Goal: Find specific page/section: Find specific page/section

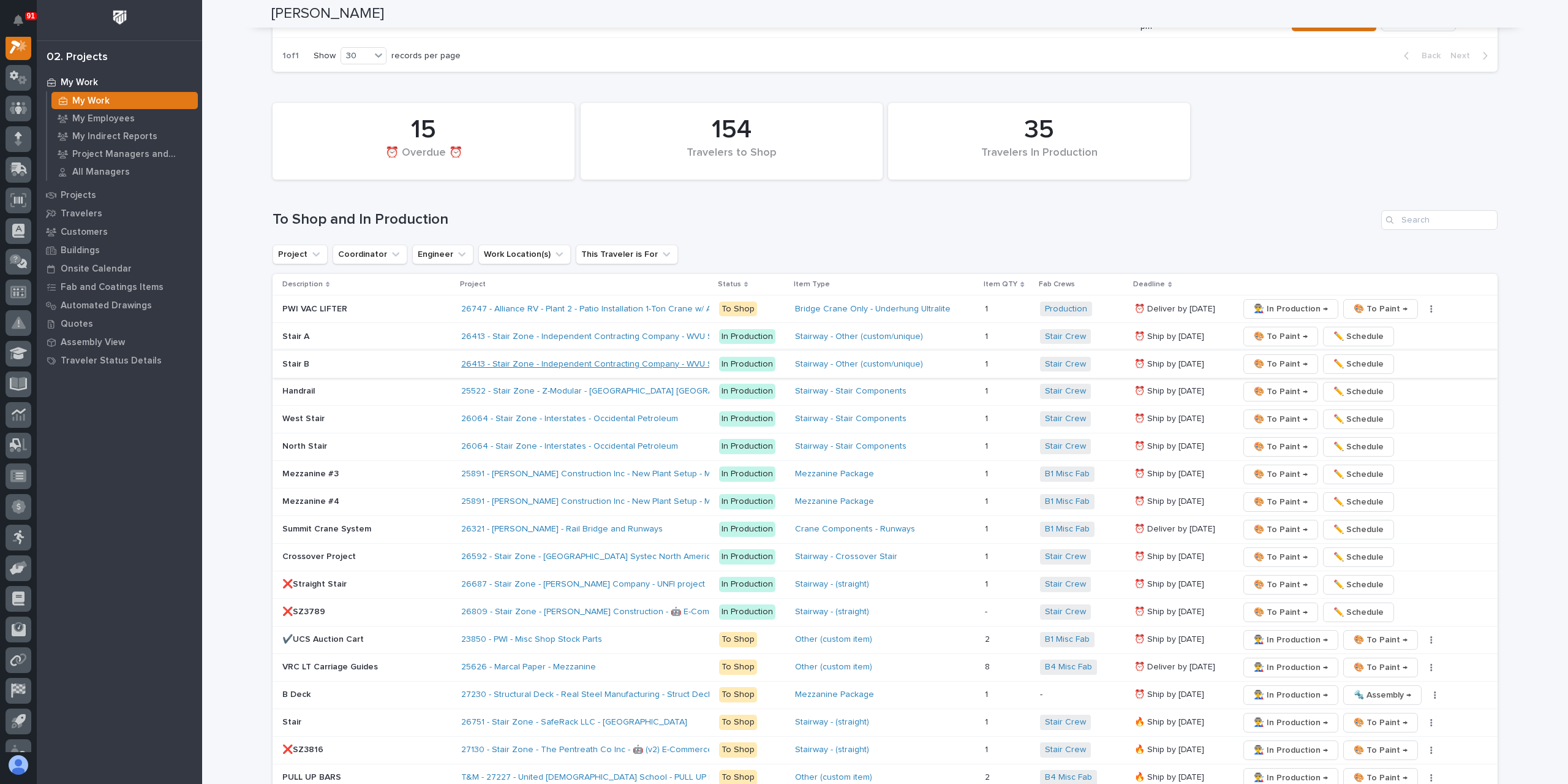
scroll to position [1716, 0]
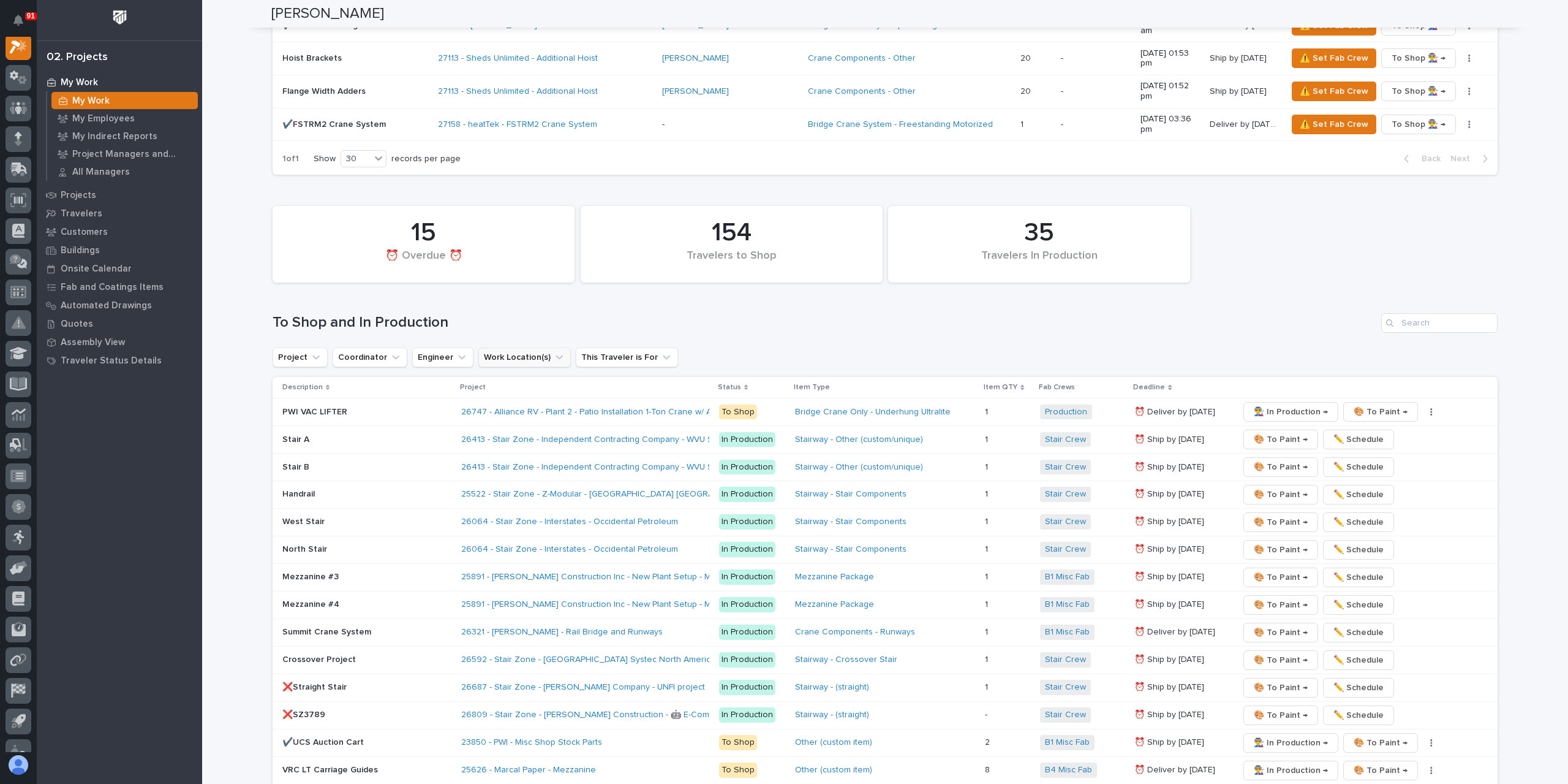
click at [518, 348] on button "Work Location(s)" at bounding box center [524, 358] width 92 height 20
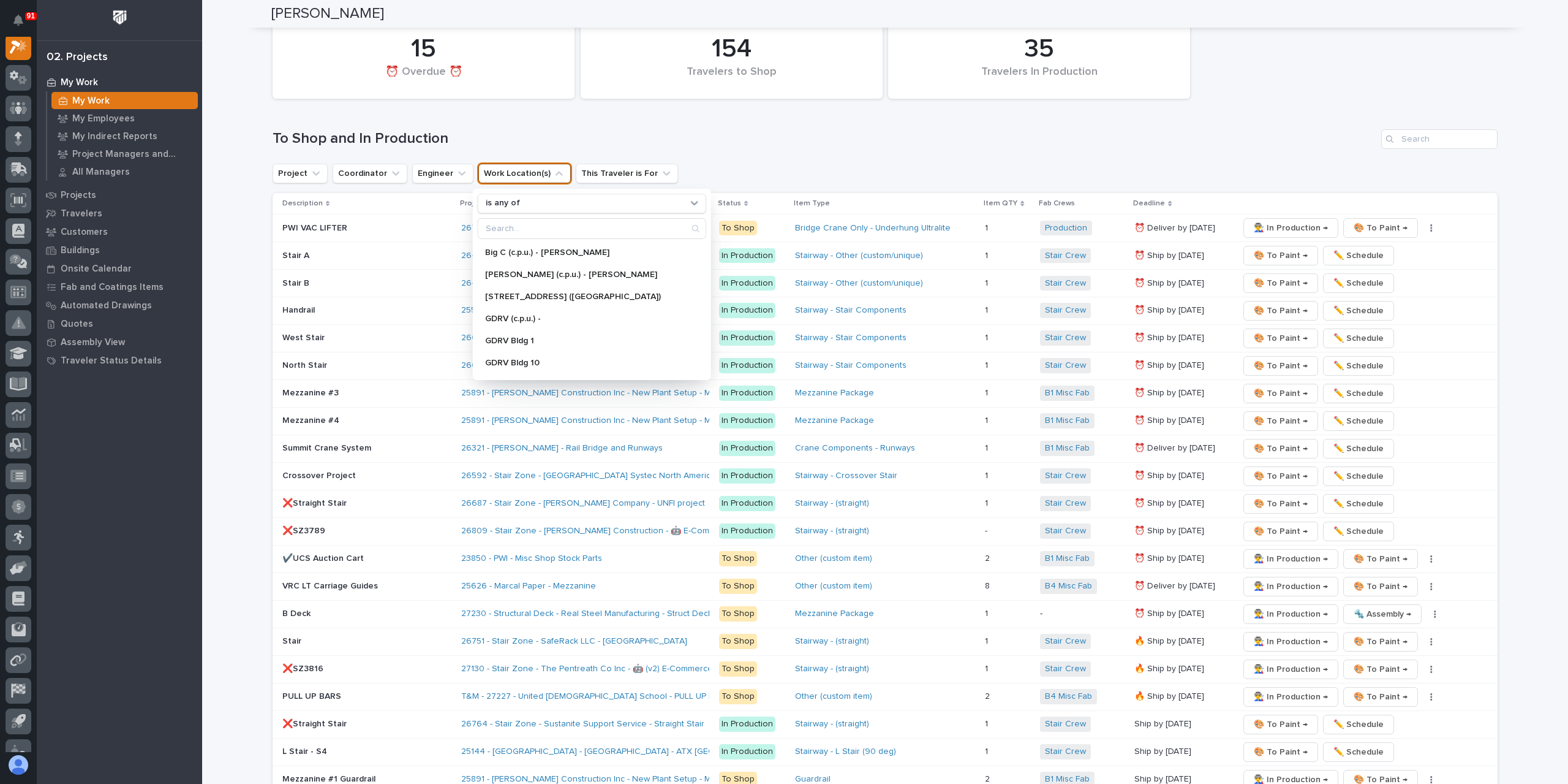
scroll to position [0, 0]
click at [242, 151] on div "**********" at bounding box center [885, 649] width 1366 height 5096
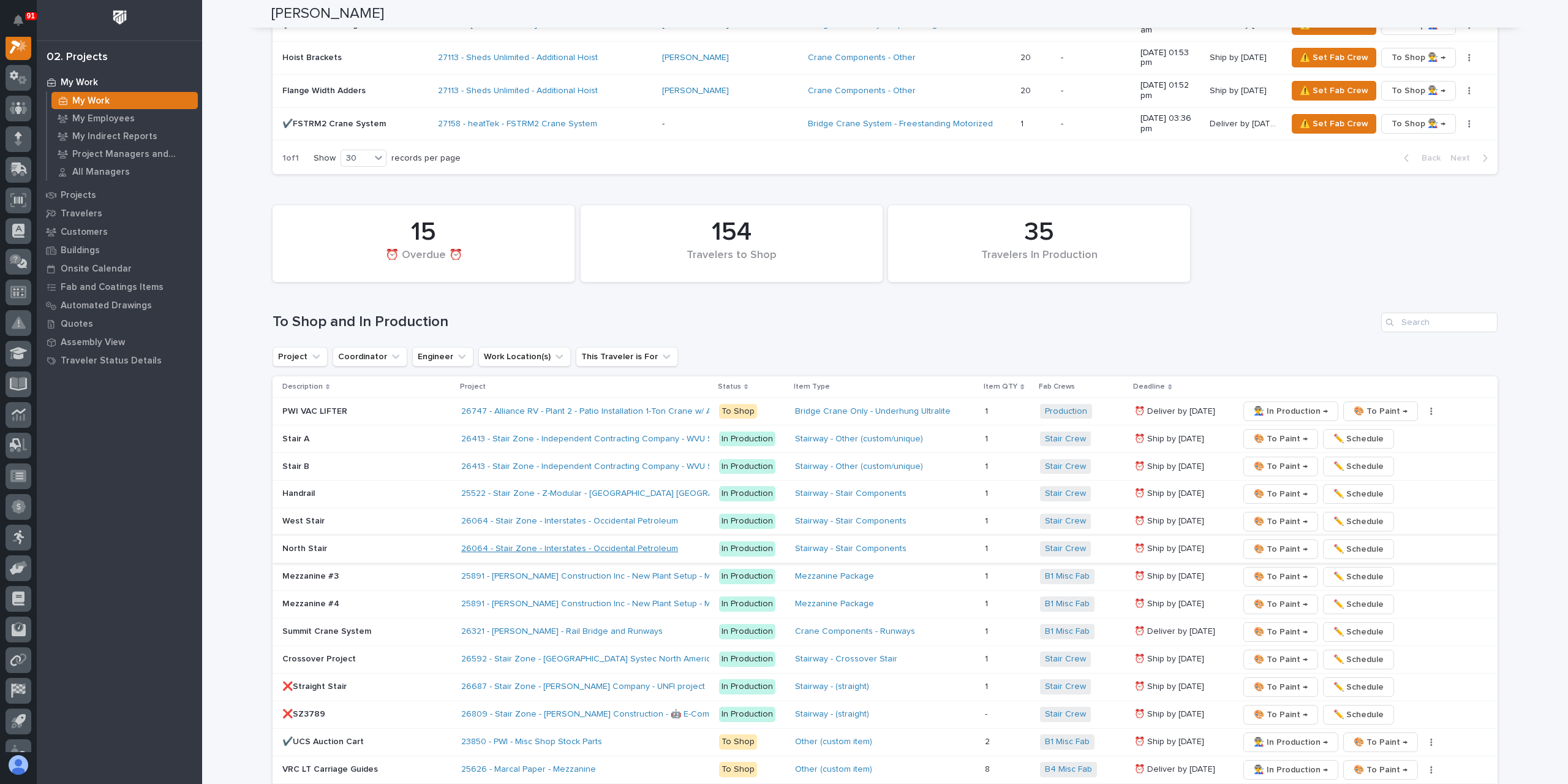
scroll to position [1716, 0]
click at [296, 348] on button "Project" at bounding box center [301, 358] width 55 height 20
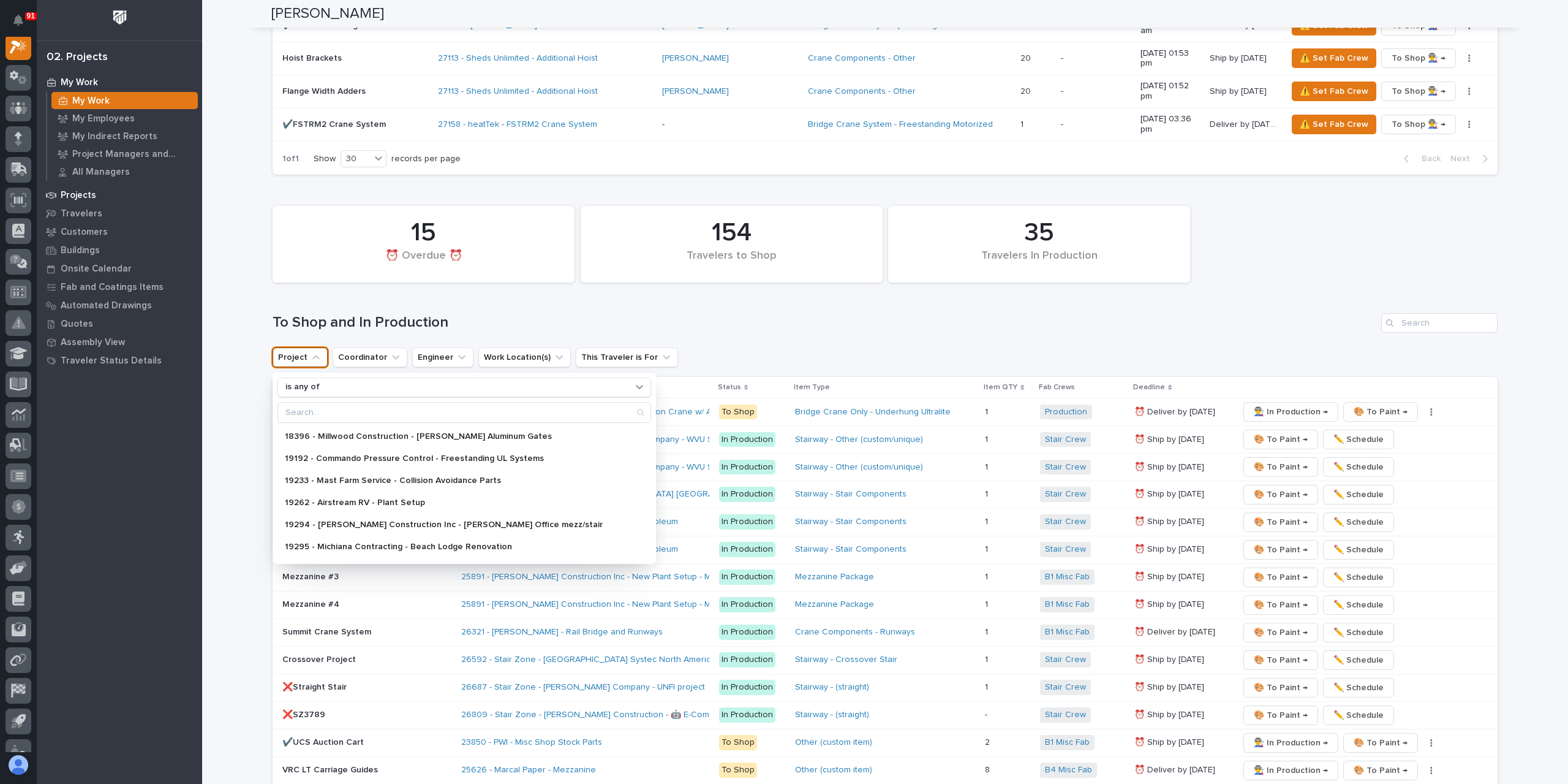
click at [87, 189] on div "Projects" at bounding box center [119, 195] width 159 height 17
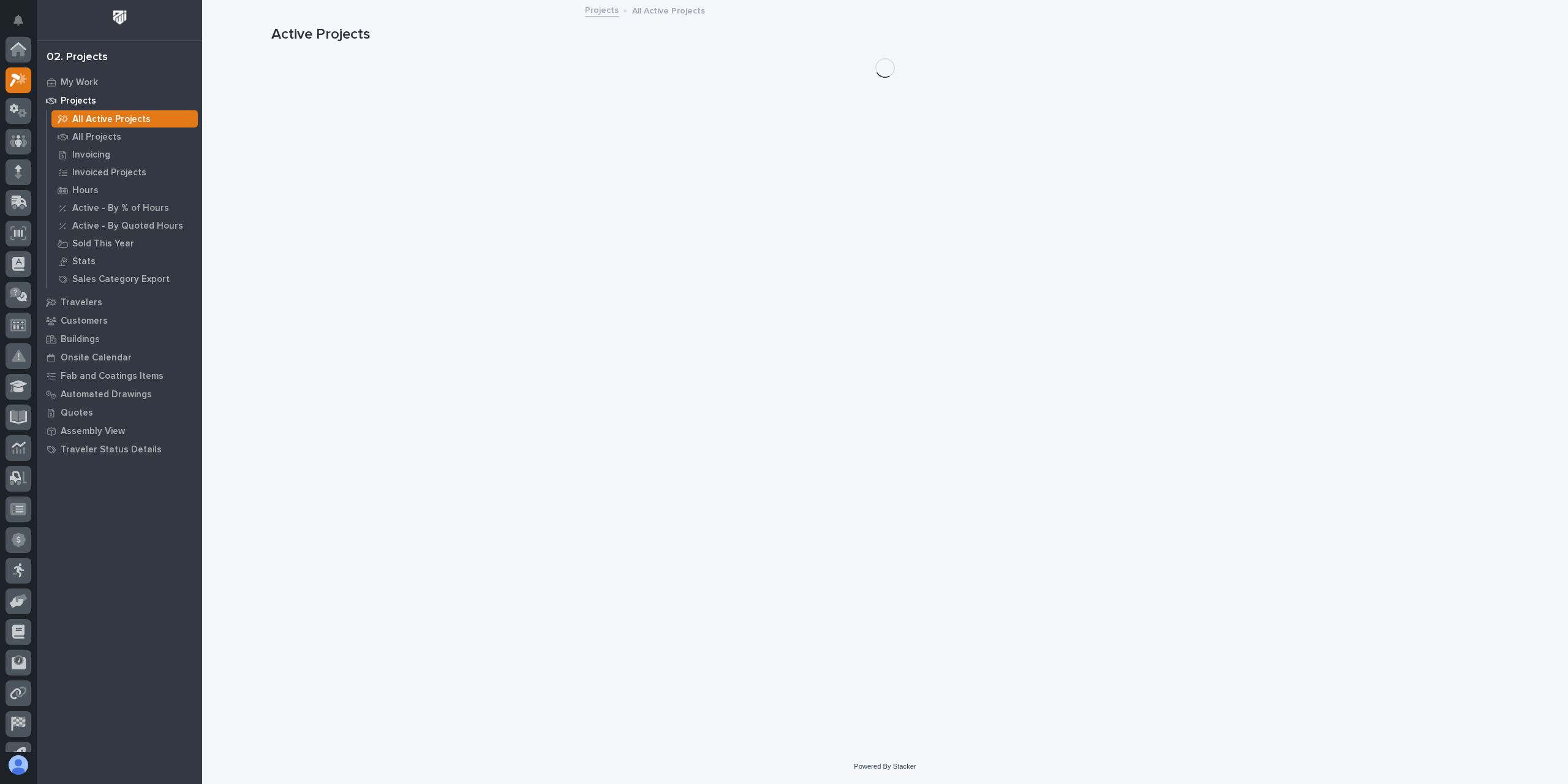
scroll to position [31, 0]
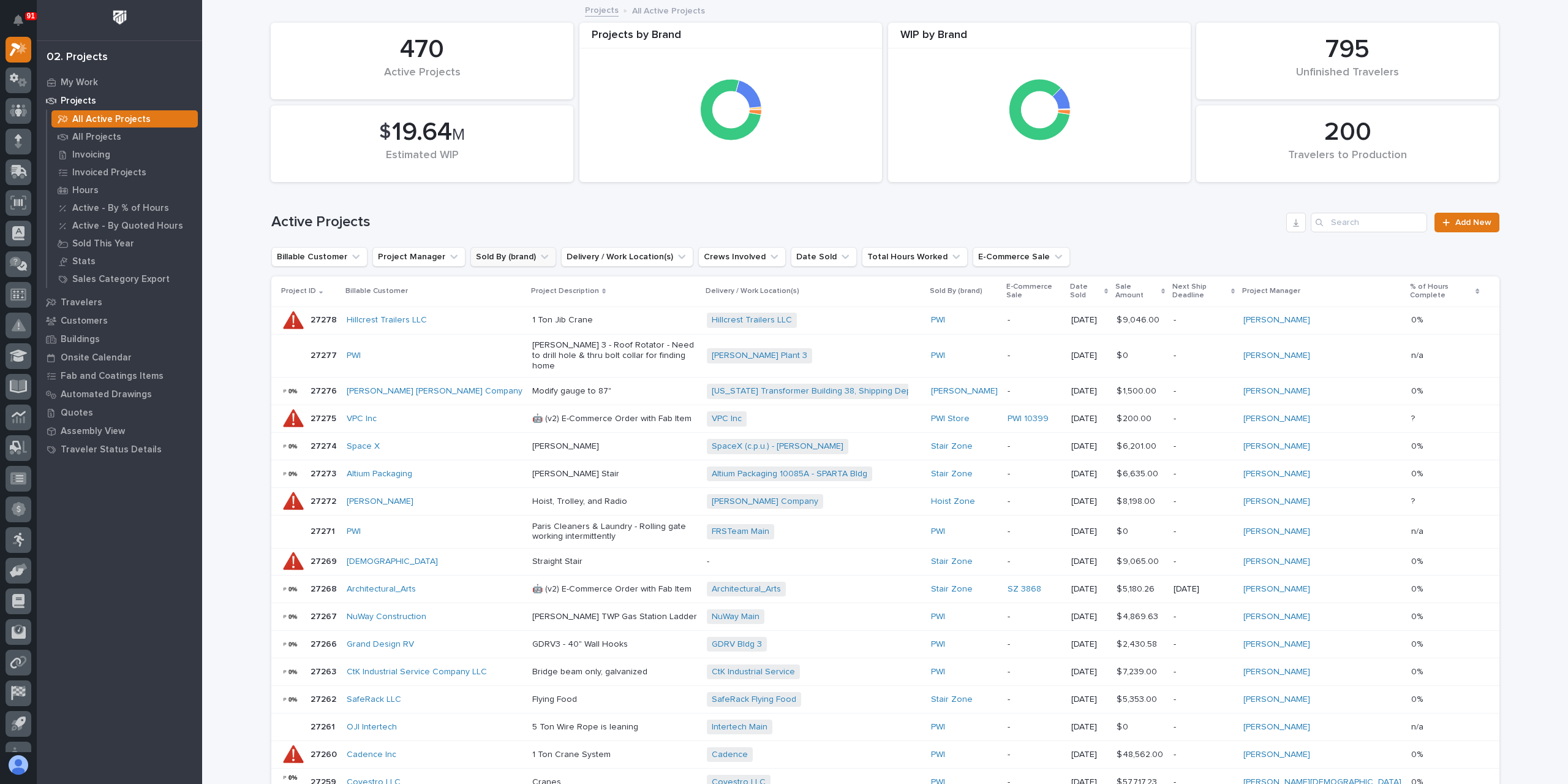
click at [490, 258] on button "Sold By (brand)" at bounding box center [513, 257] width 86 height 20
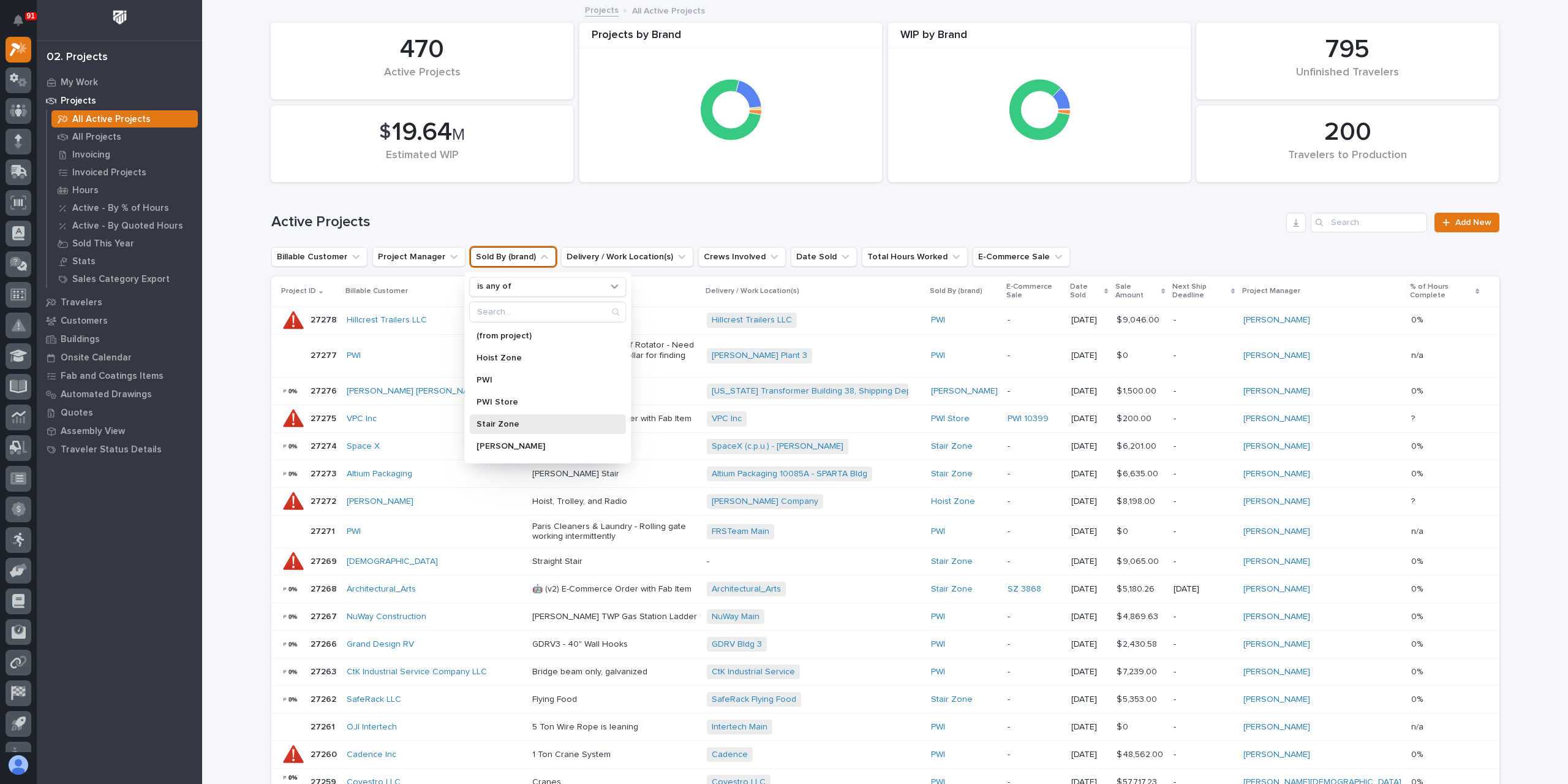
click at [495, 426] on p "Stair Zone" at bounding box center [541, 424] width 130 height 9
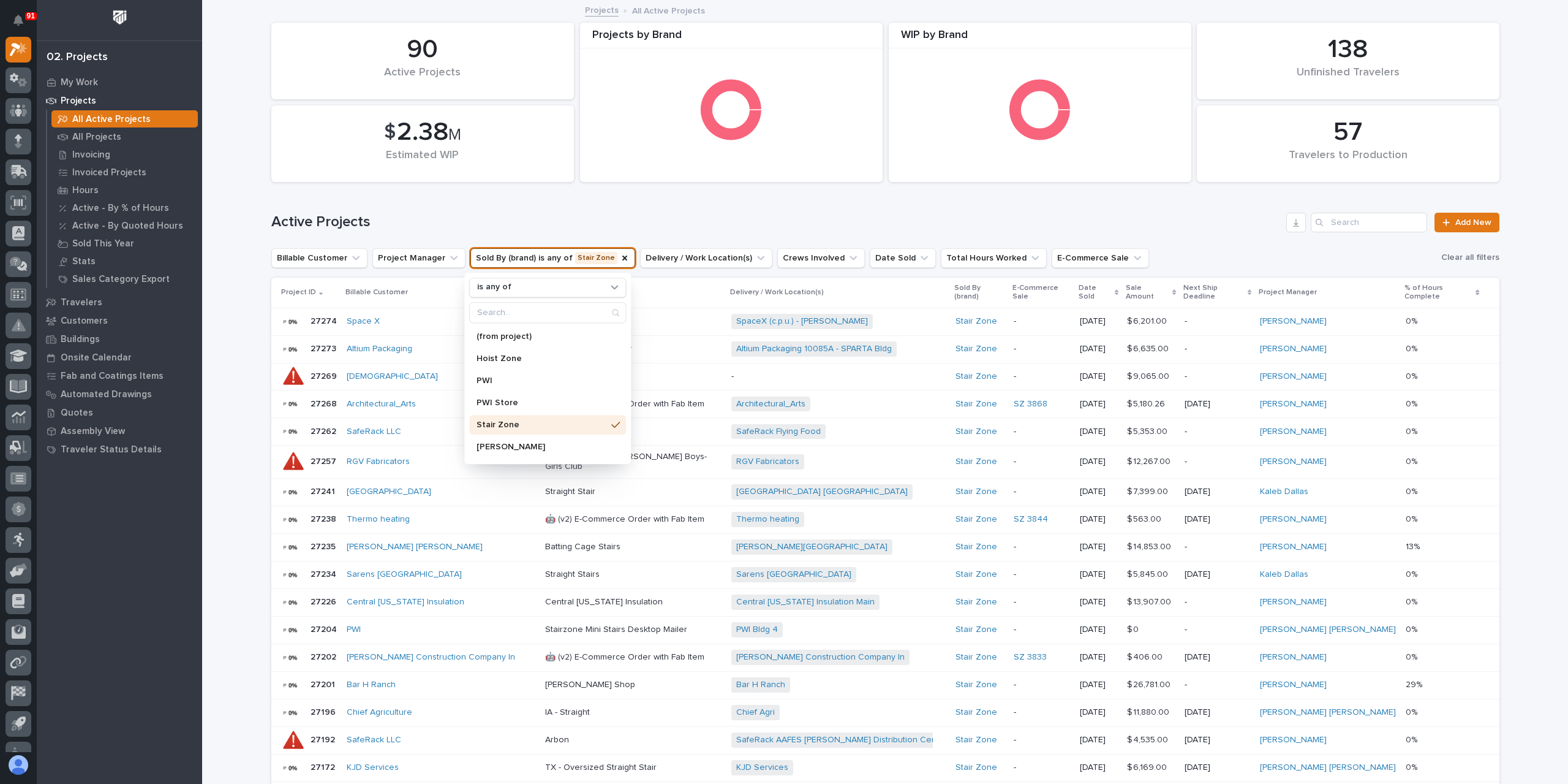
click at [739, 195] on div "Active Projects Add New" at bounding box center [885, 218] width 1228 height 59
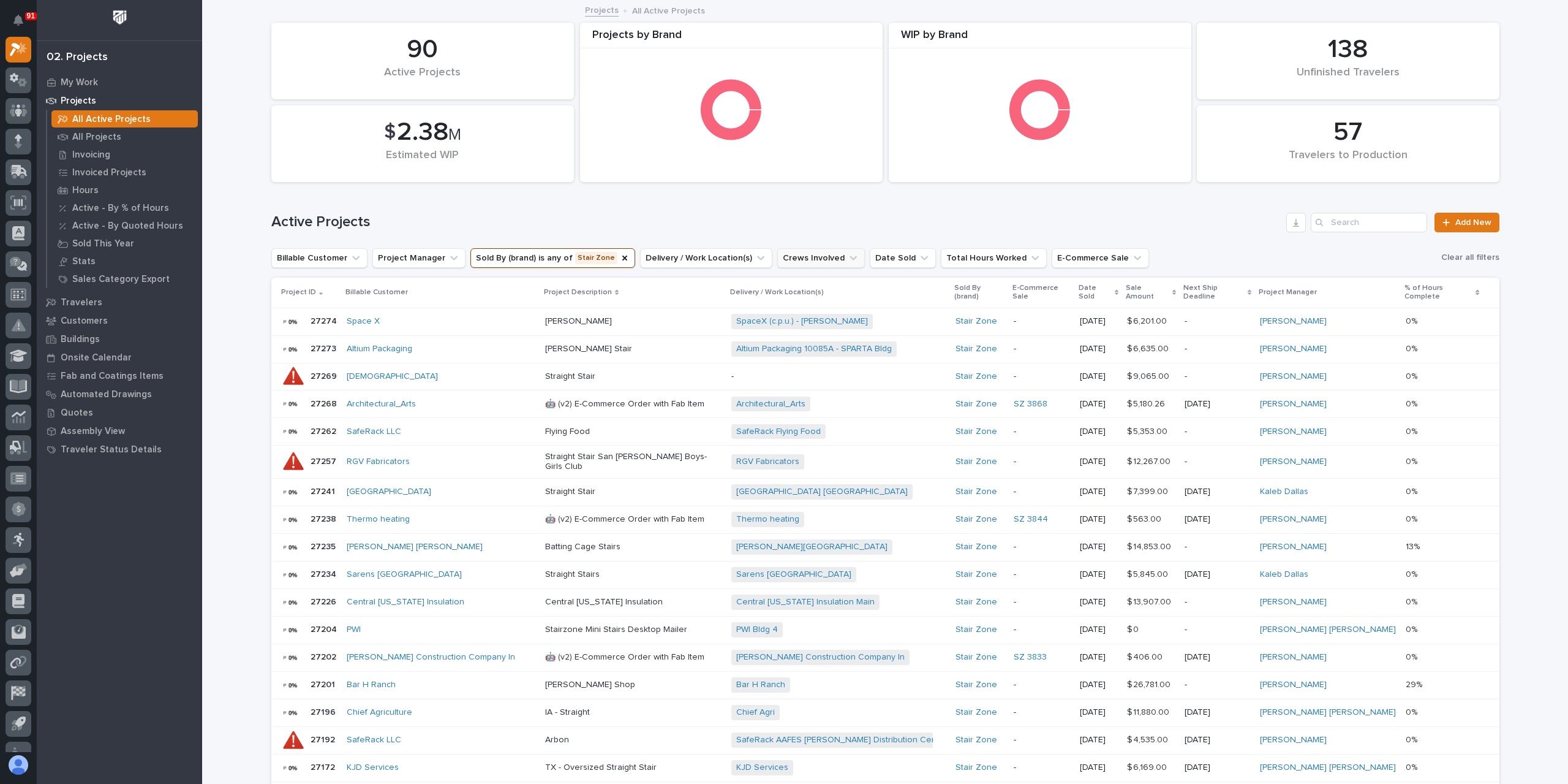
click at [847, 255] on icon "Crews Involved" at bounding box center [853, 257] width 12 height 12
click at [847, 256] on icon "Crews Involved" at bounding box center [853, 257] width 12 height 12
click at [889, 256] on button "Date Sold" at bounding box center [902, 258] width 66 height 20
click at [893, 264] on button "Date Sold" at bounding box center [902, 258] width 66 height 20
click at [620, 258] on icon "Sold By (brand)" at bounding box center [625, 258] width 10 height 10
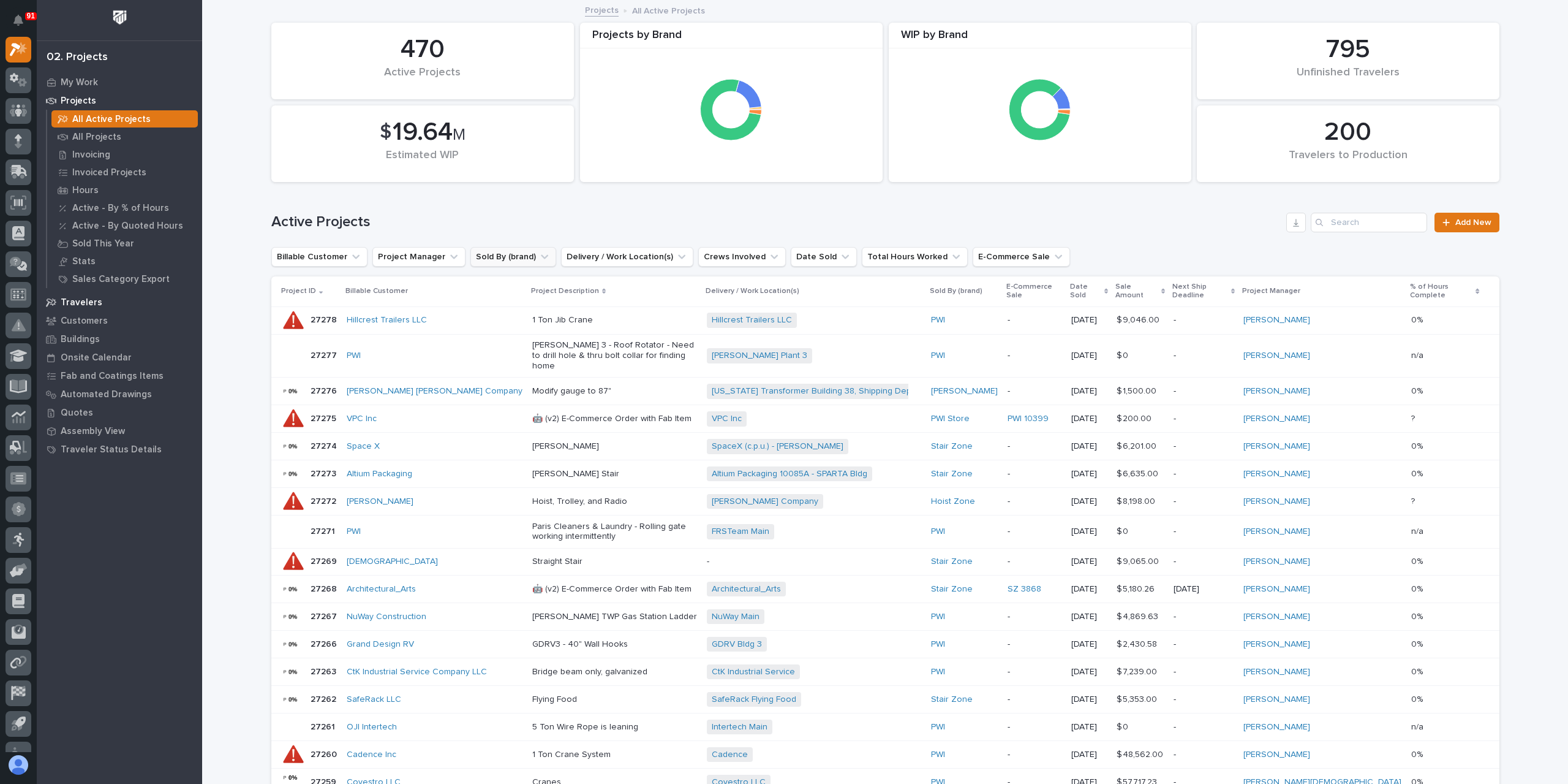
click at [83, 297] on p "Travelers" at bounding box center [81, 303] width 42 height 11
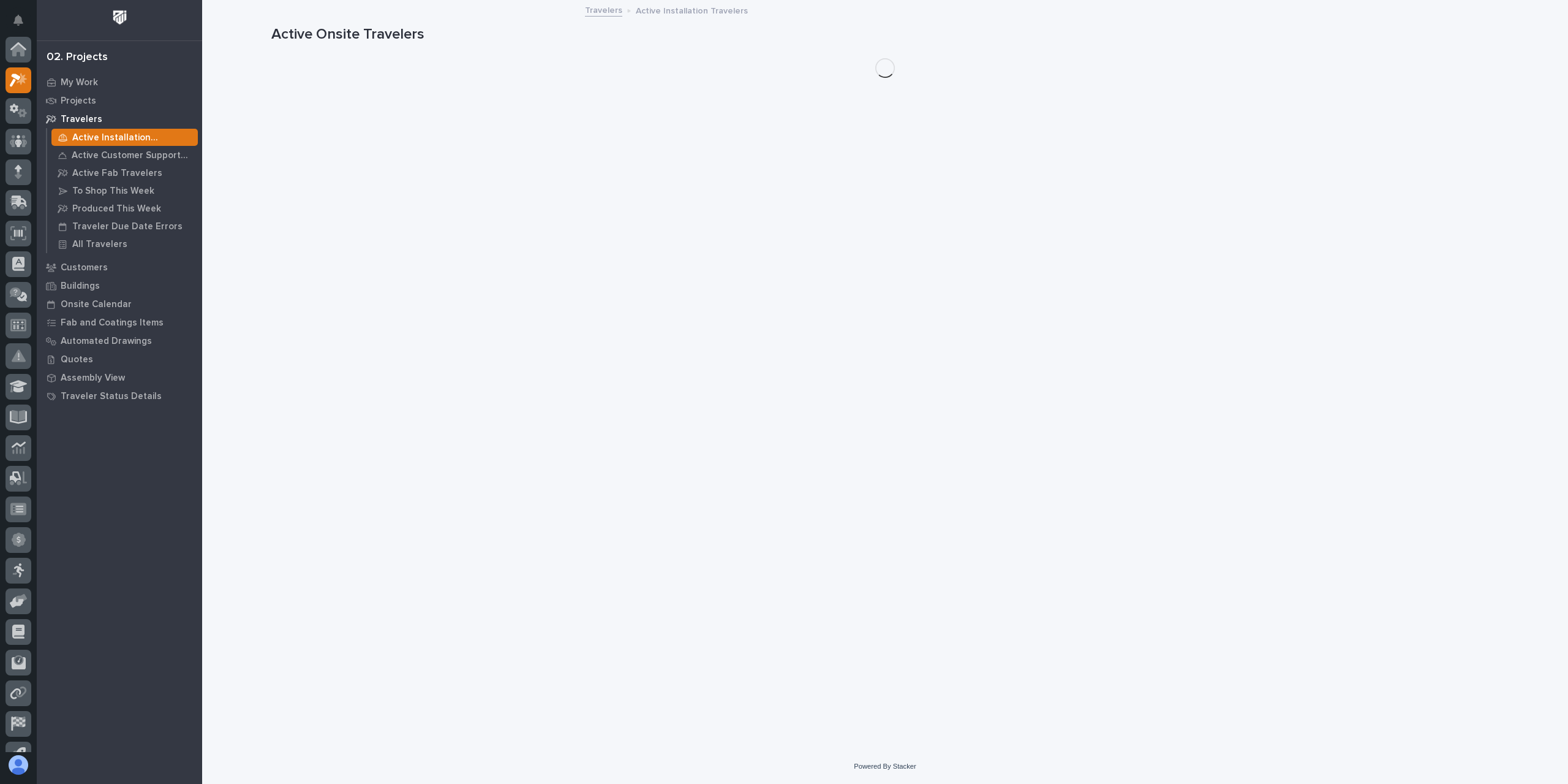
scroll to position [31, 0]
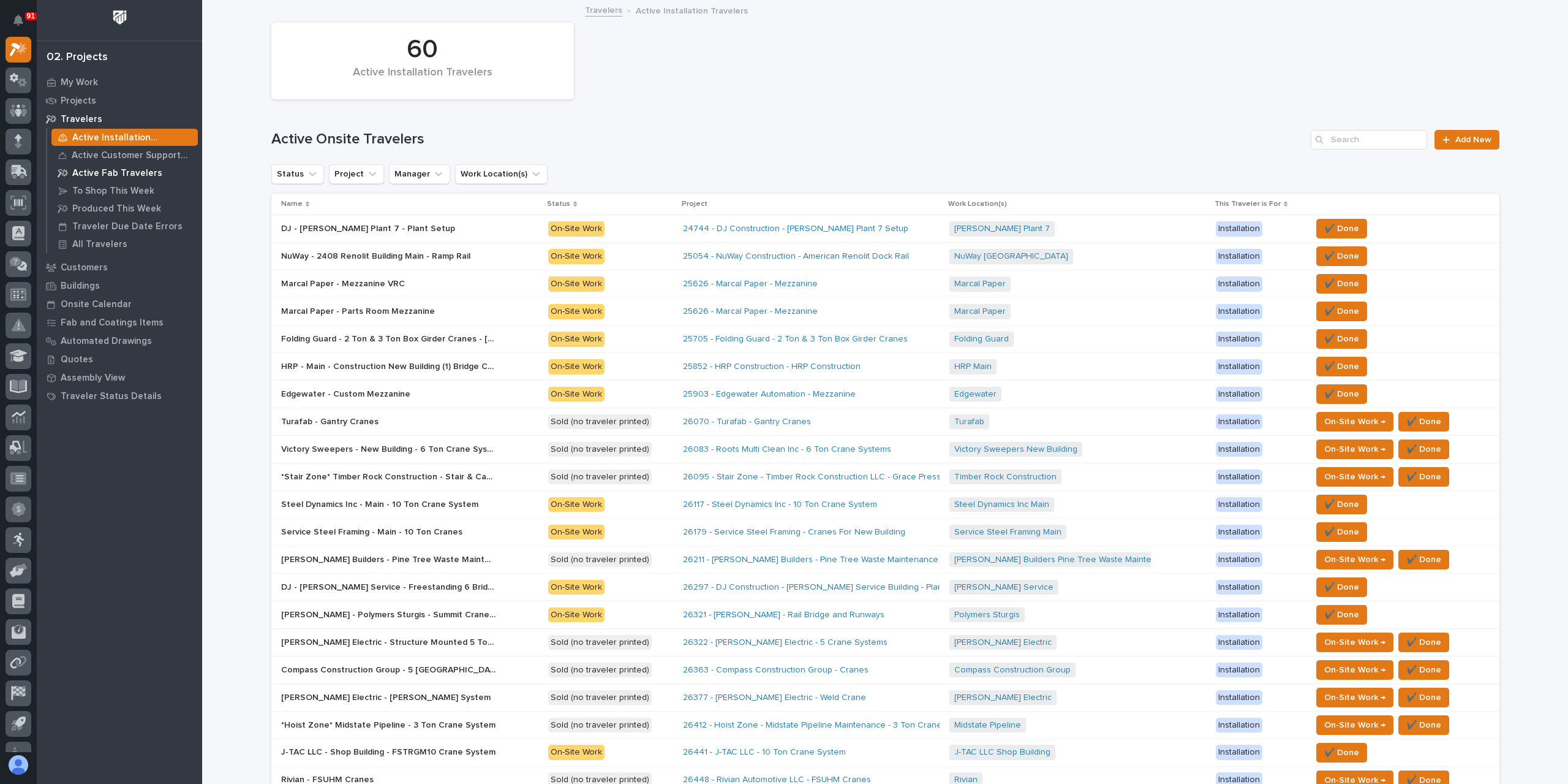
click at [132, 173] on p "Active Fab Travelers" at bounding box center [117, 173] width 90 height 11
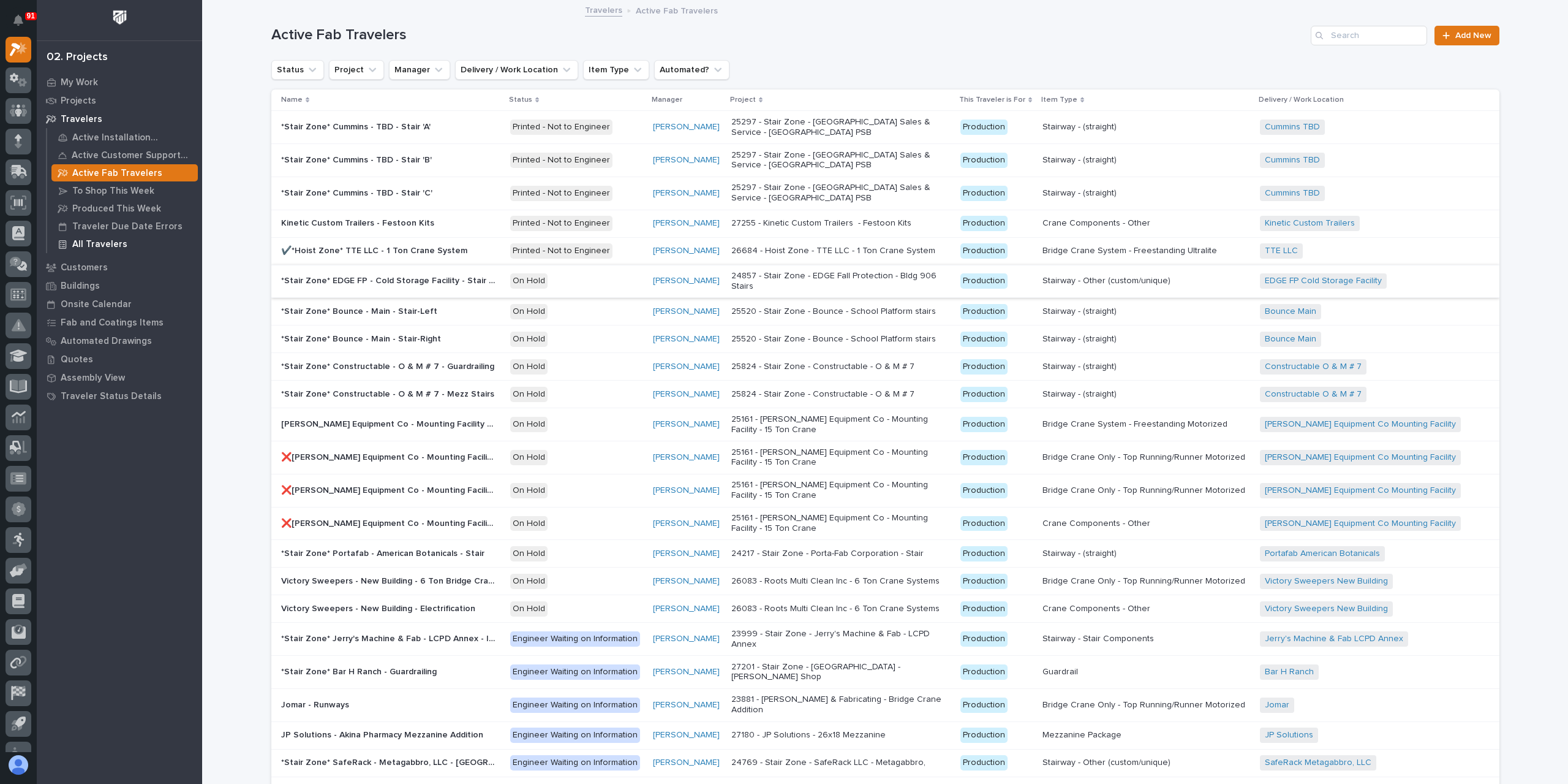
click at [95, 241] on p "All Travelers" at bounding box center [100, 245] width 55 height 11
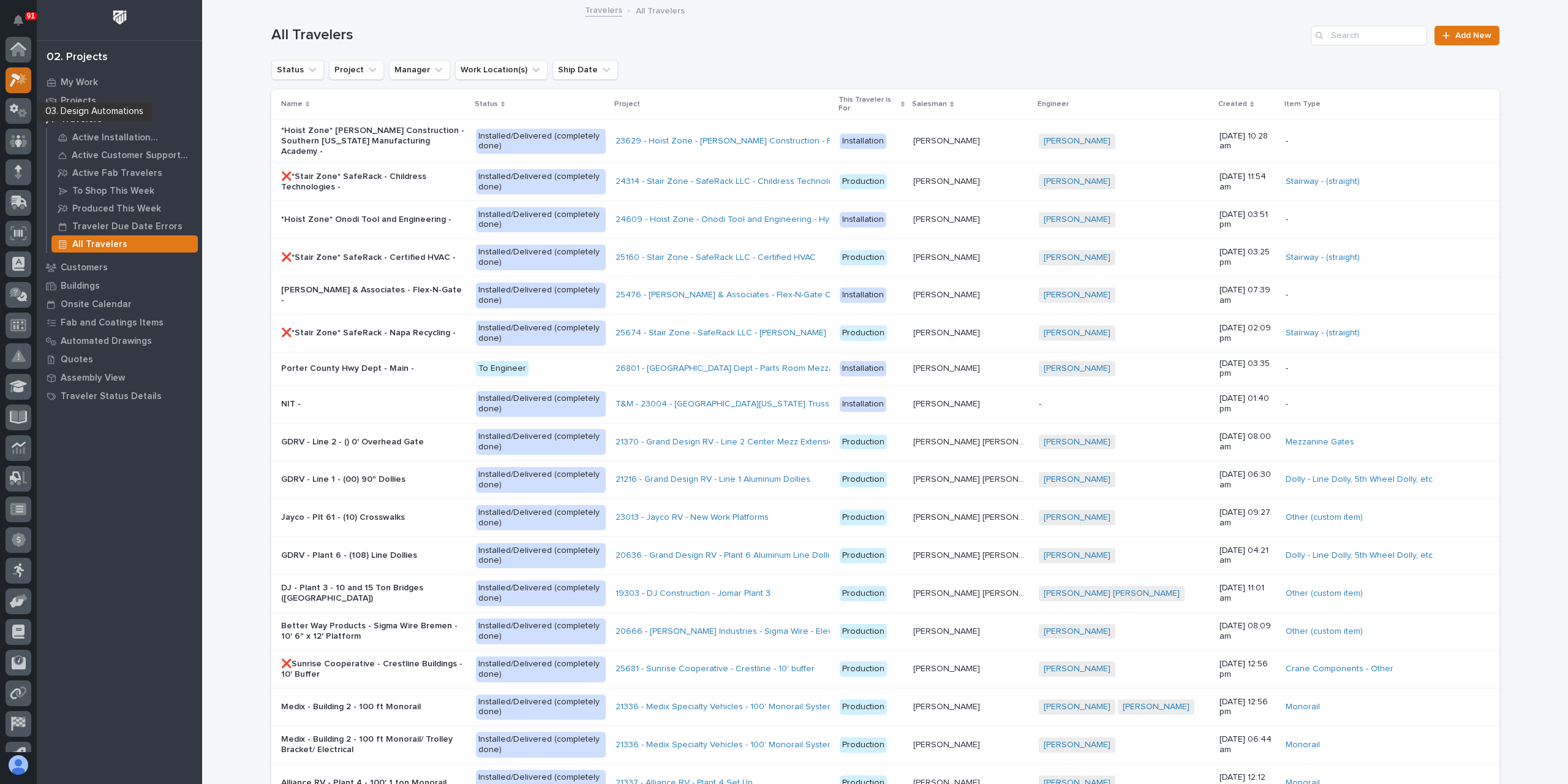
click at [15, 75] on icon at bounding box center [16, 80] width 11 height 14
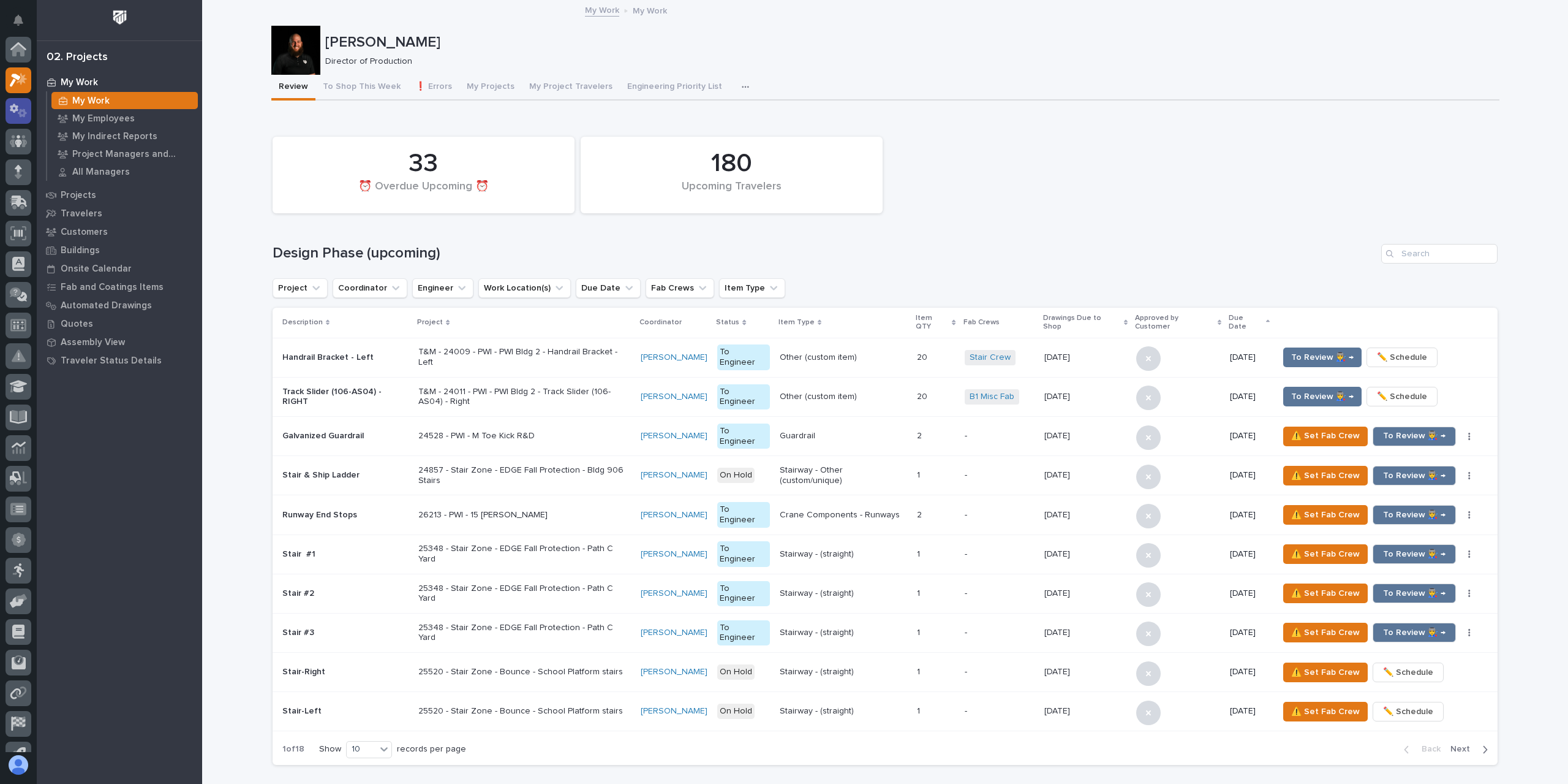
click at [21, 109] on icon at bounding box center [22, 113] width 9 height 9
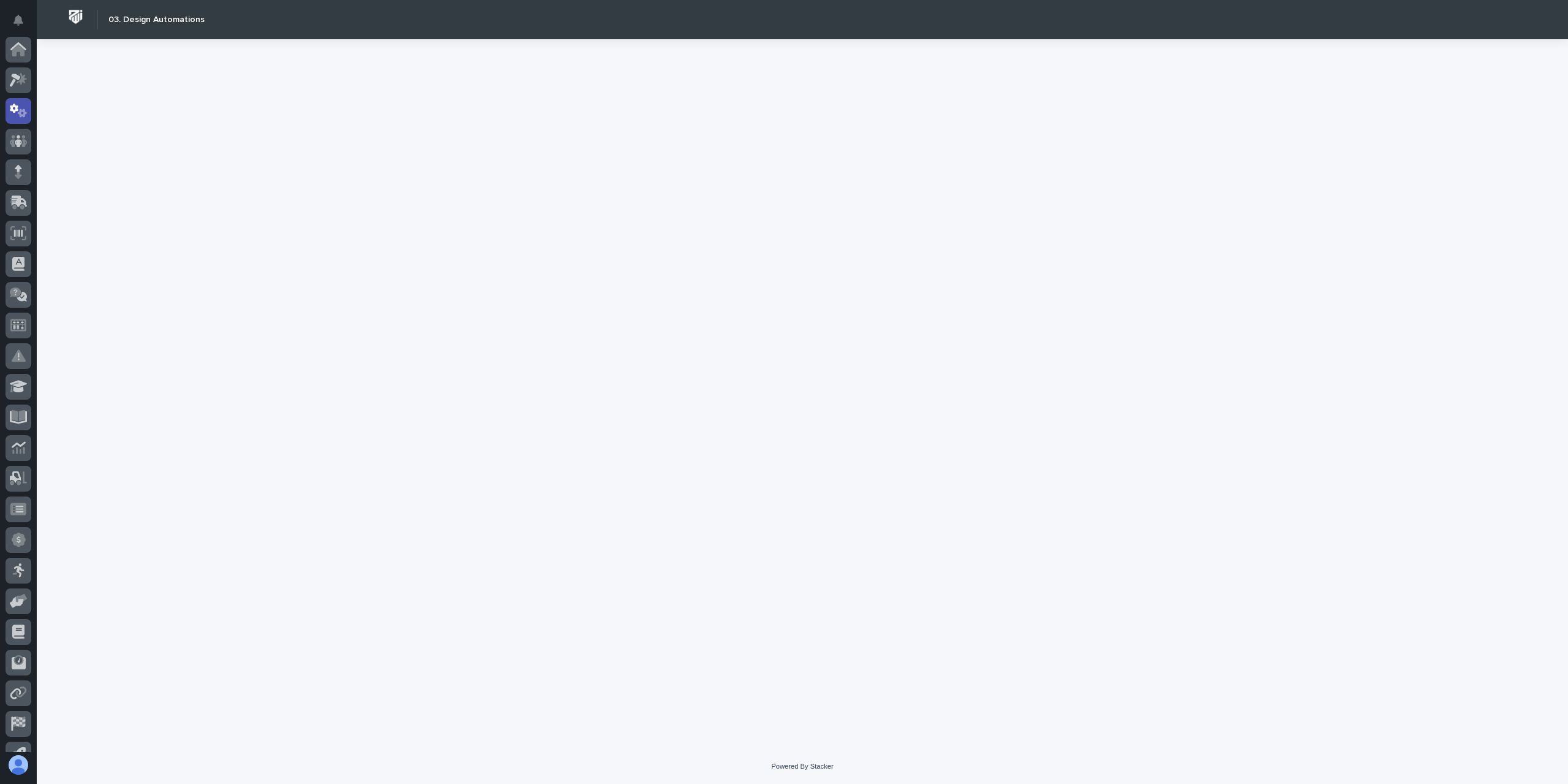
scroll to position [61, 0]
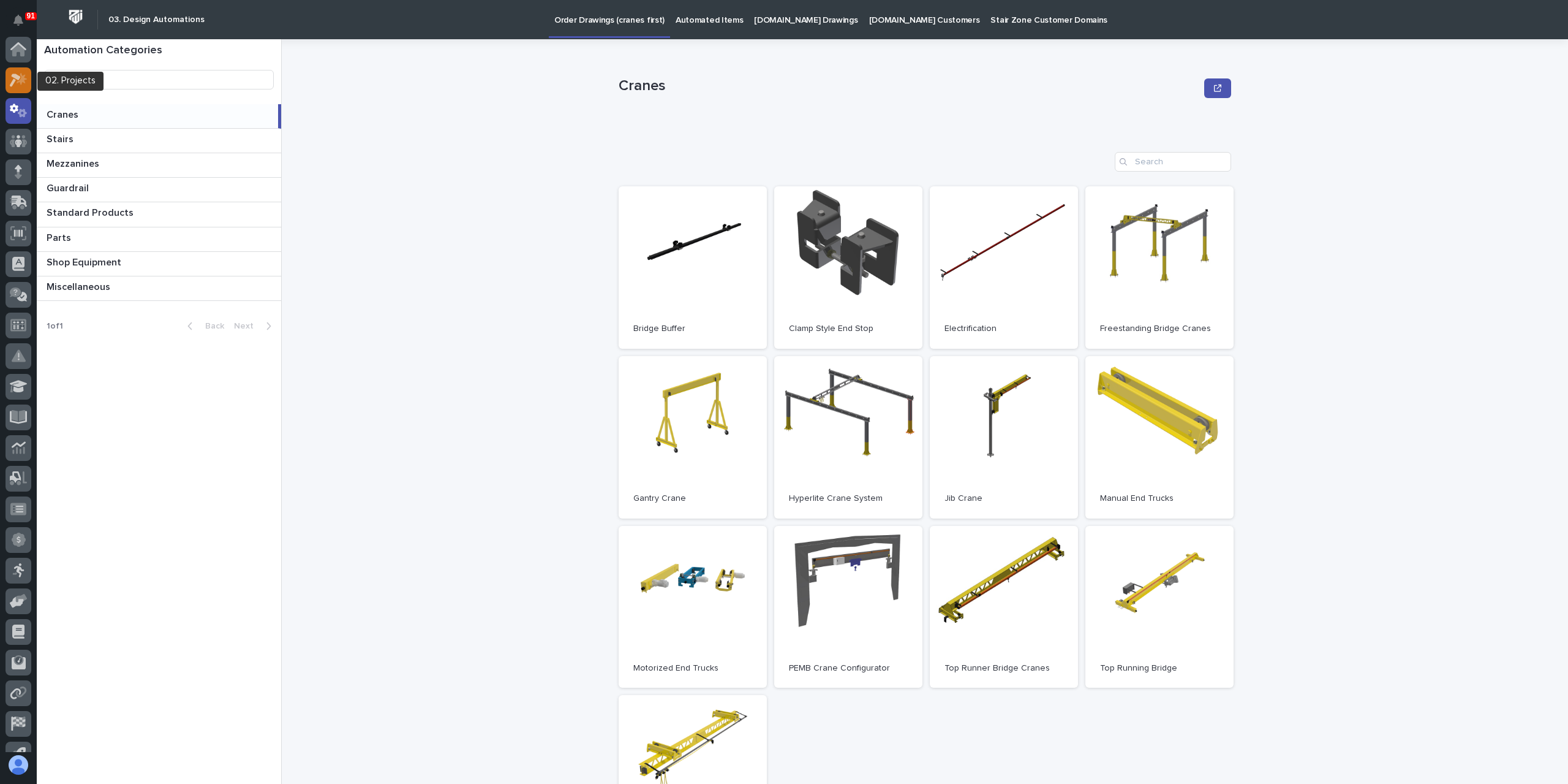
click at [28, 76] on div at bounding box center [18, 80] width 26 height 26
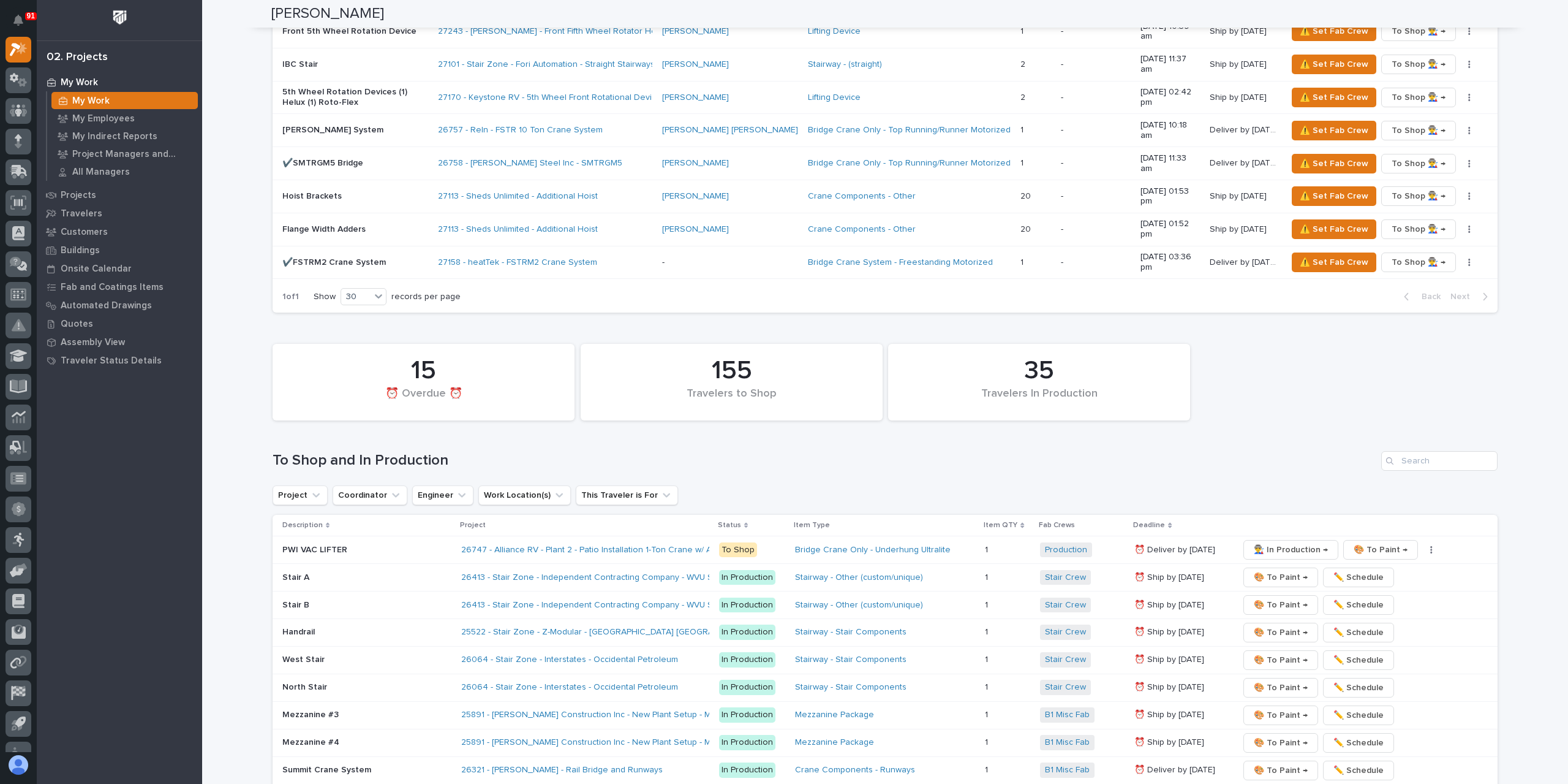
scroll to position [1655, 0]
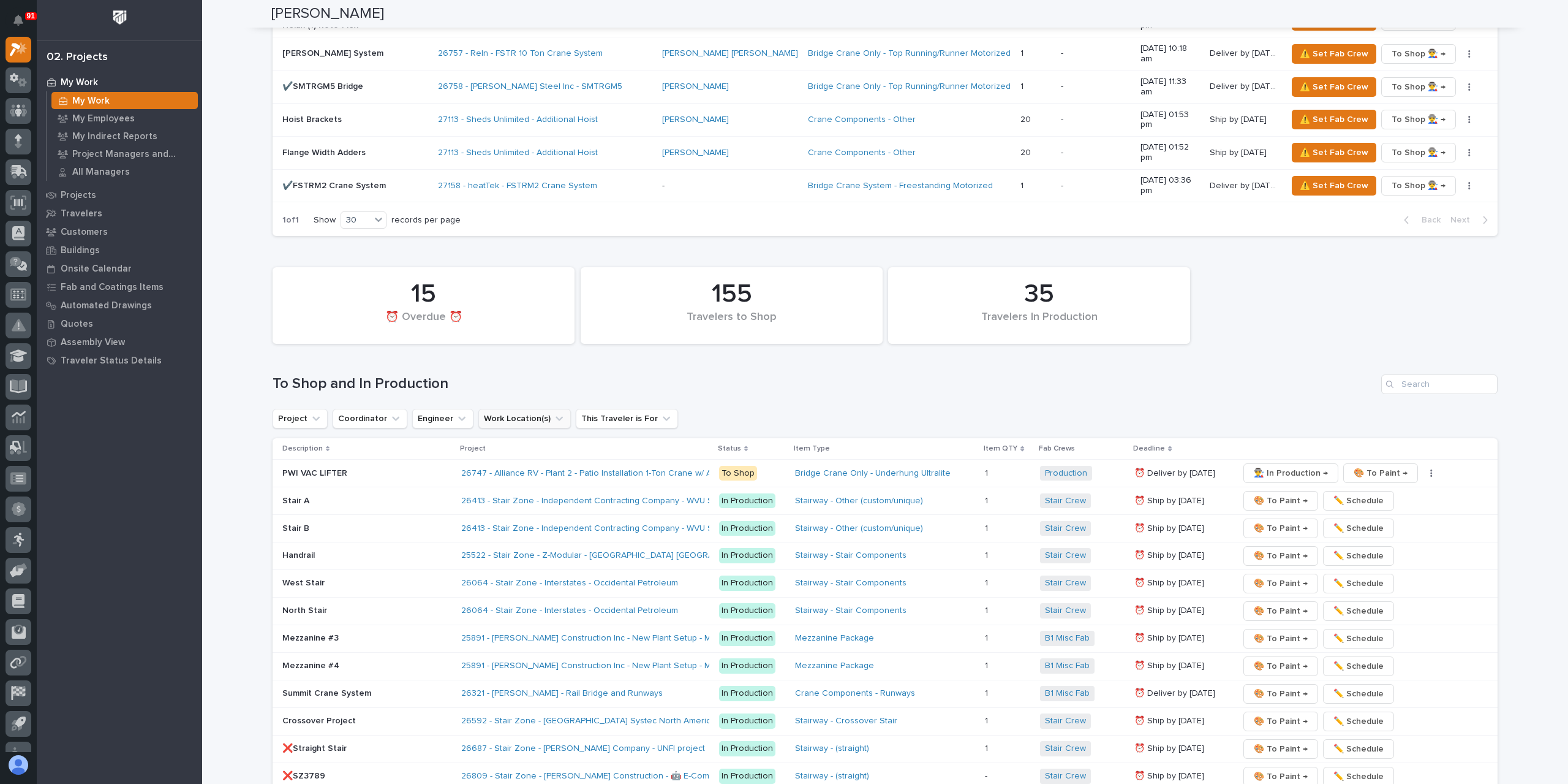
click at [524, 409] on button "Work Location(s)" at bounding box center [524, 419] width 92 height 20
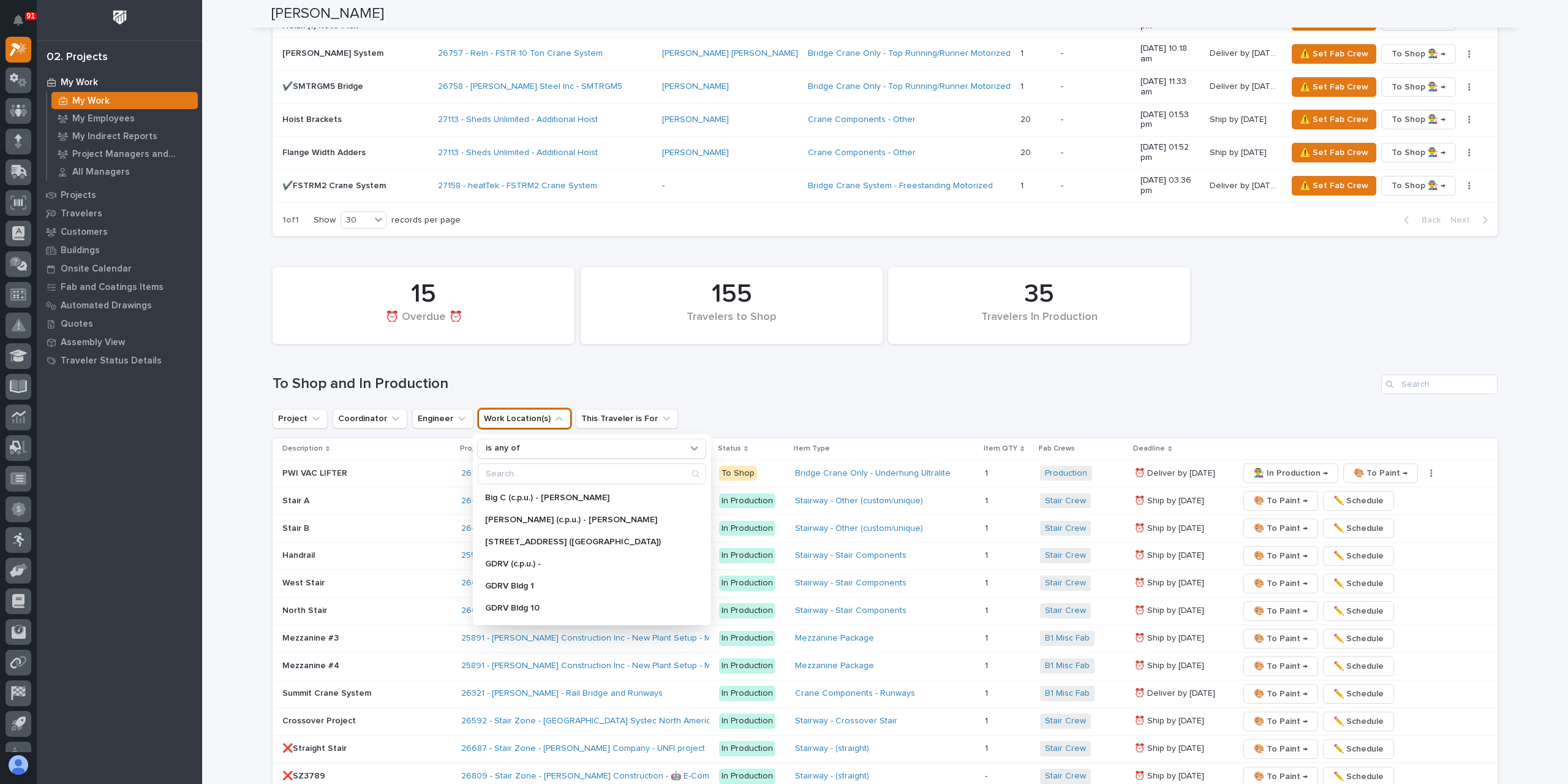
click at [526, 409] on button "Work Location(s)" at bounding box center [524, 419] width 92 height 20
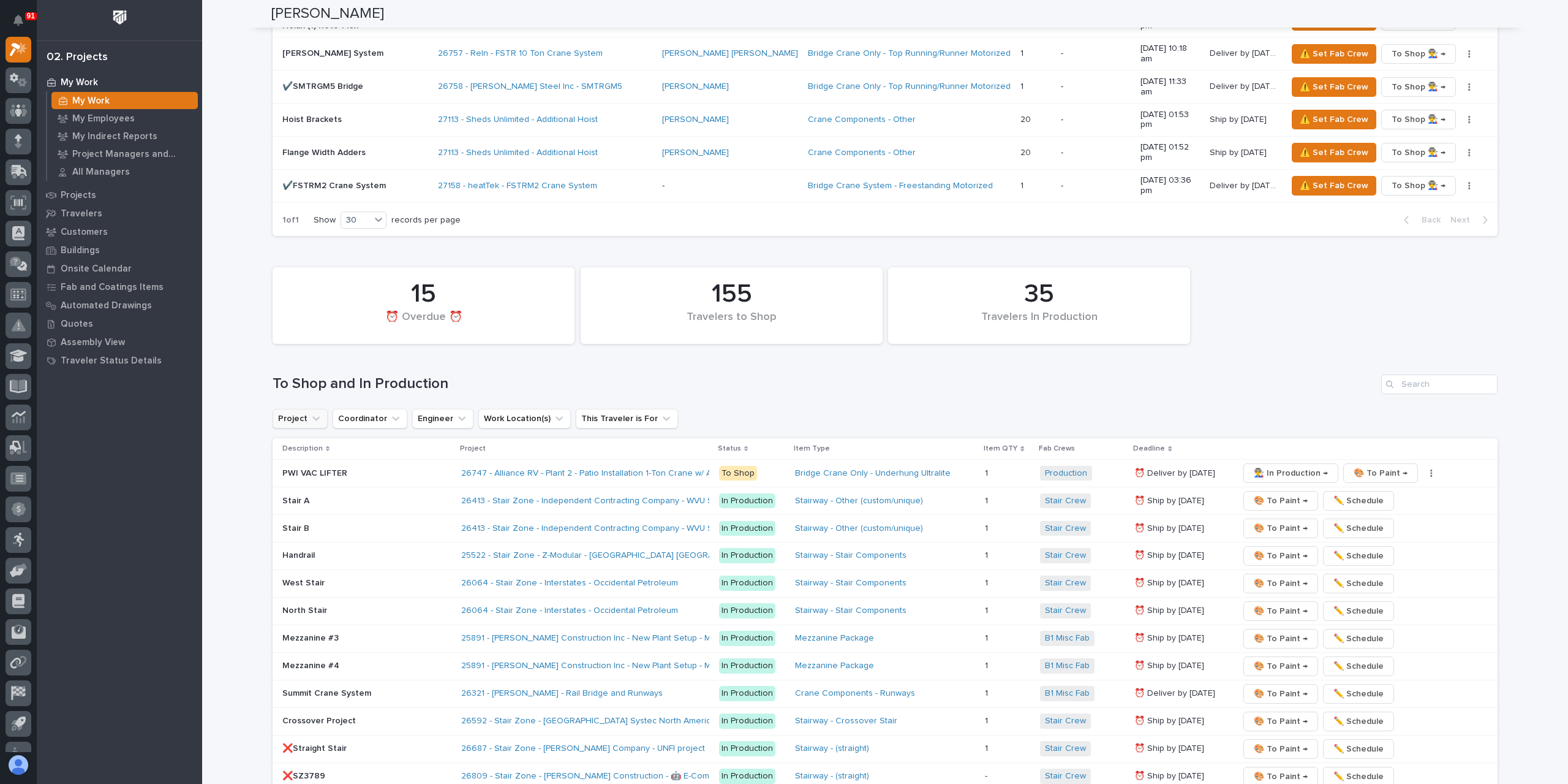
click at [303, 409] on button "Project" at bounding box center [301, 419] width 55 height 20
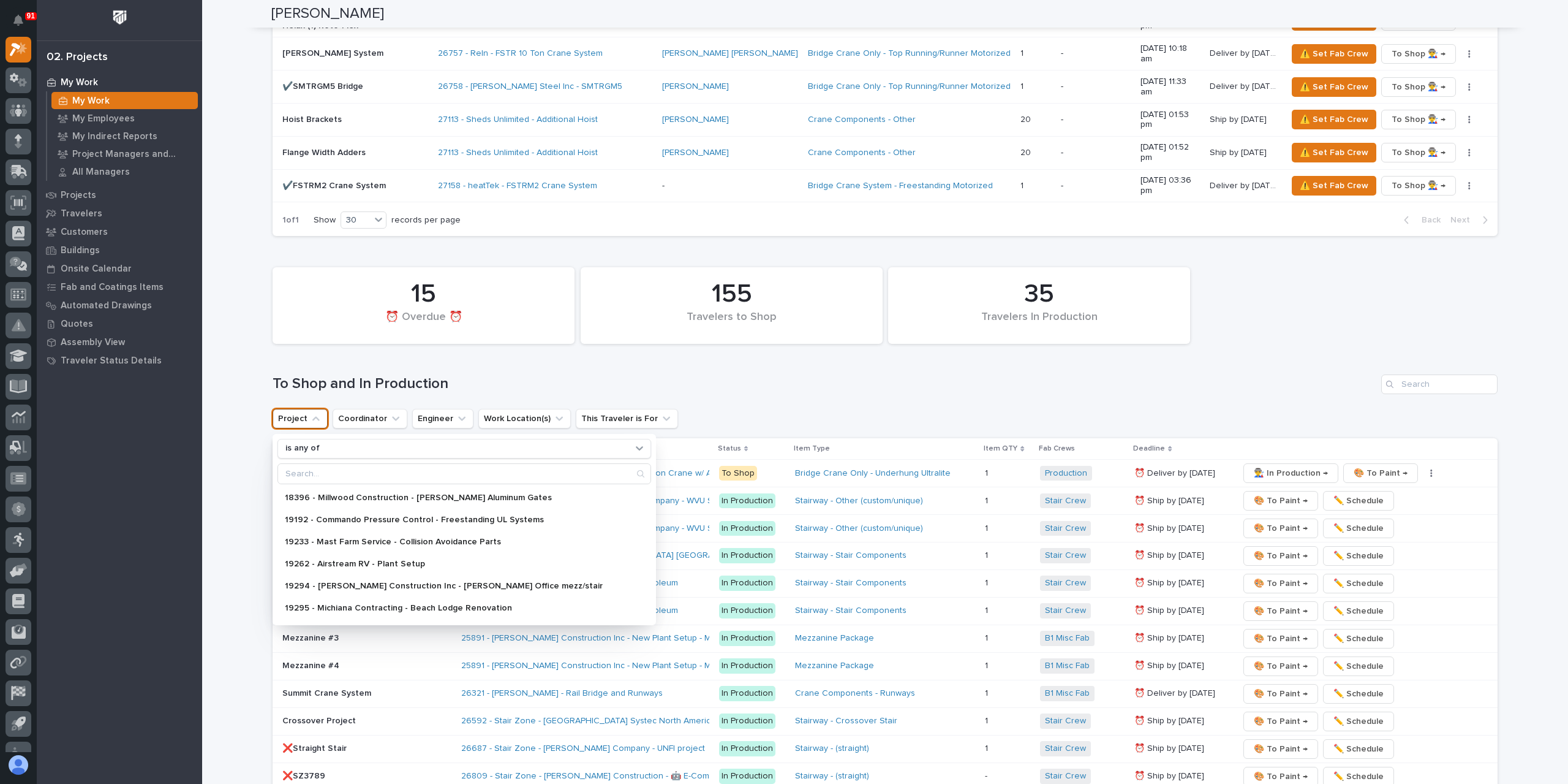
click at [303, 409] on button "Project" at bounding box center [301, 419] width 55 height 20
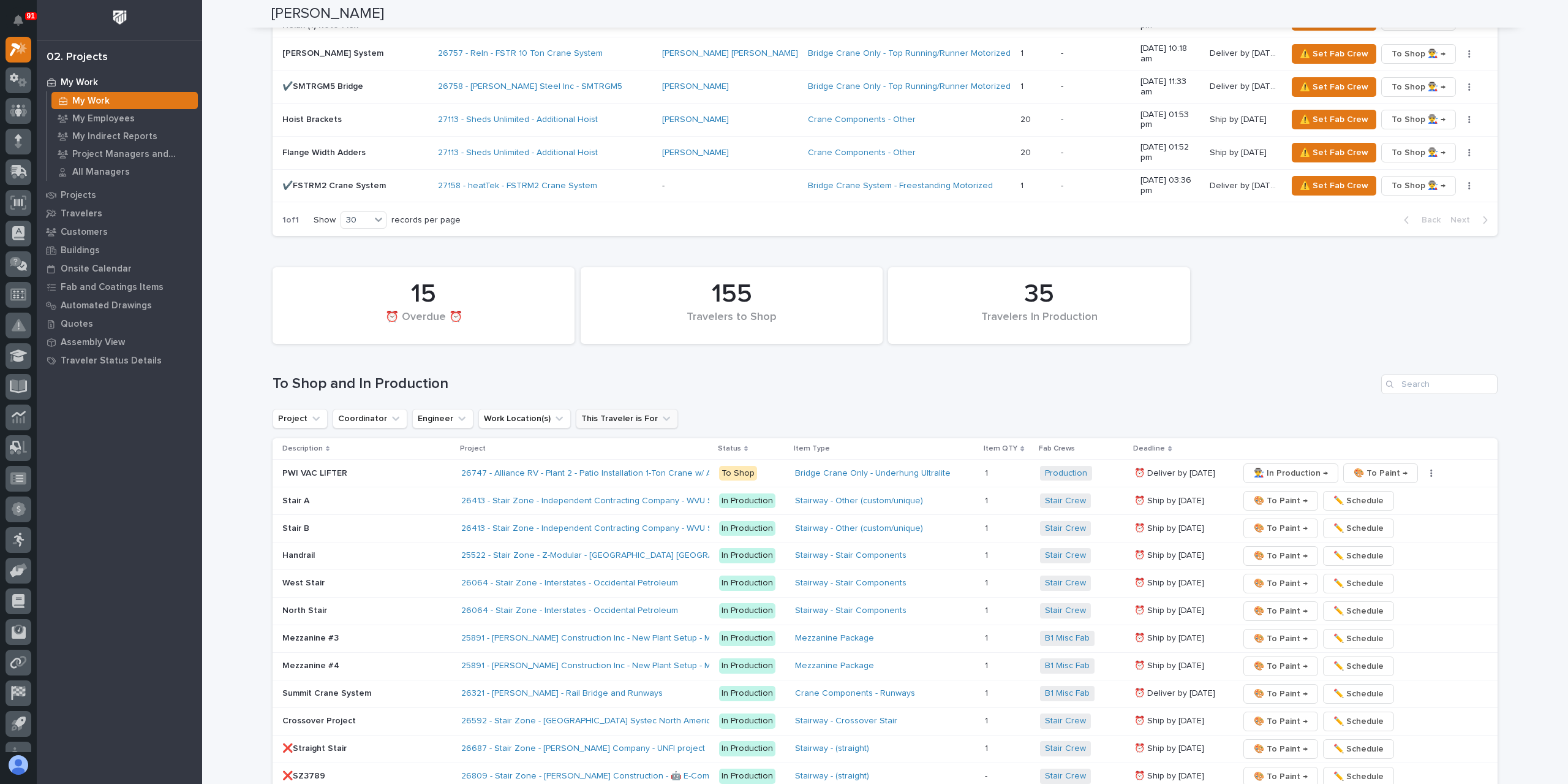
click at [615, 409] on button "This Traveler is For" at bounding box center [627, 419] width 102 height 20
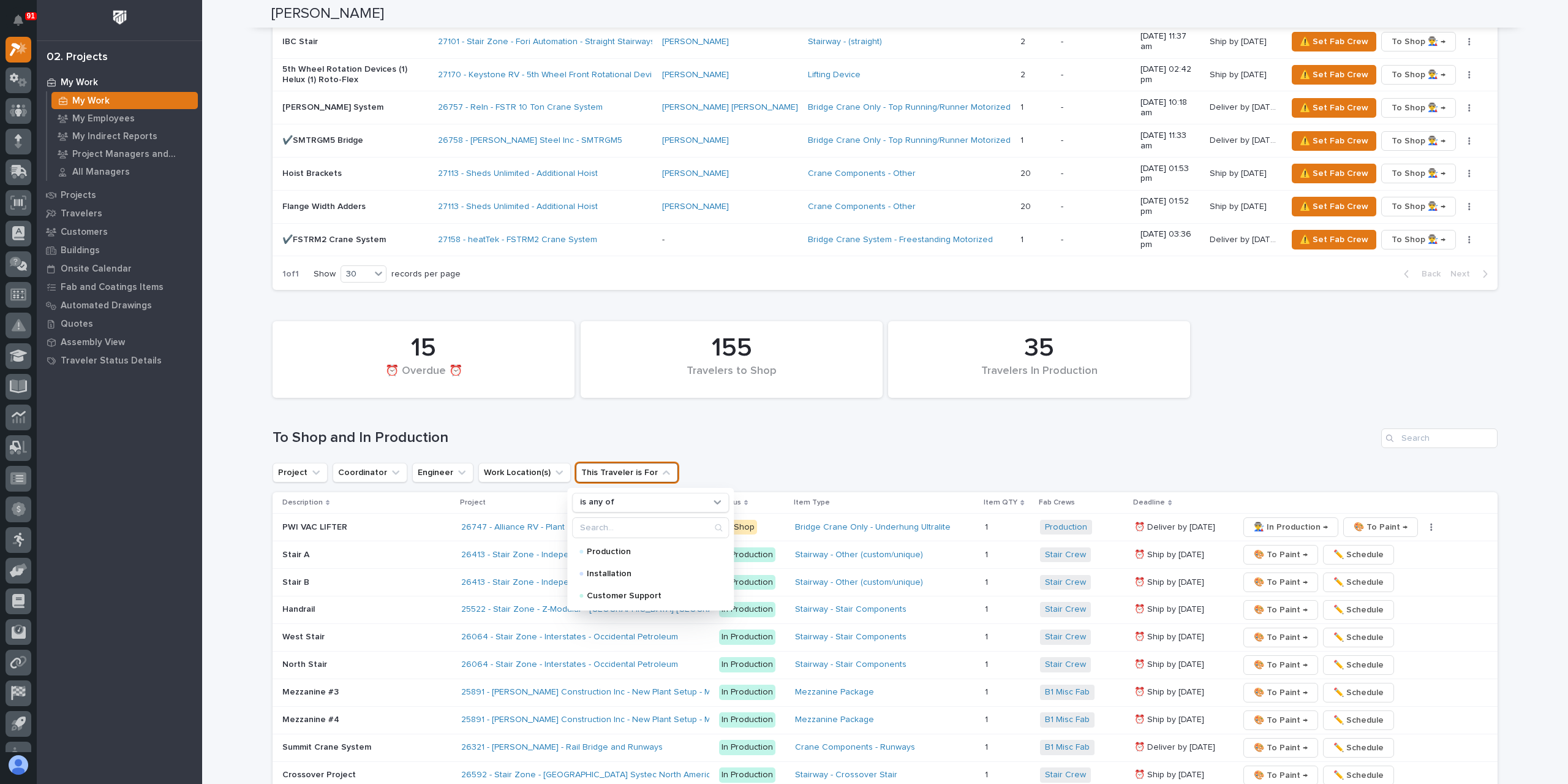
scroll to position [1593, 0]
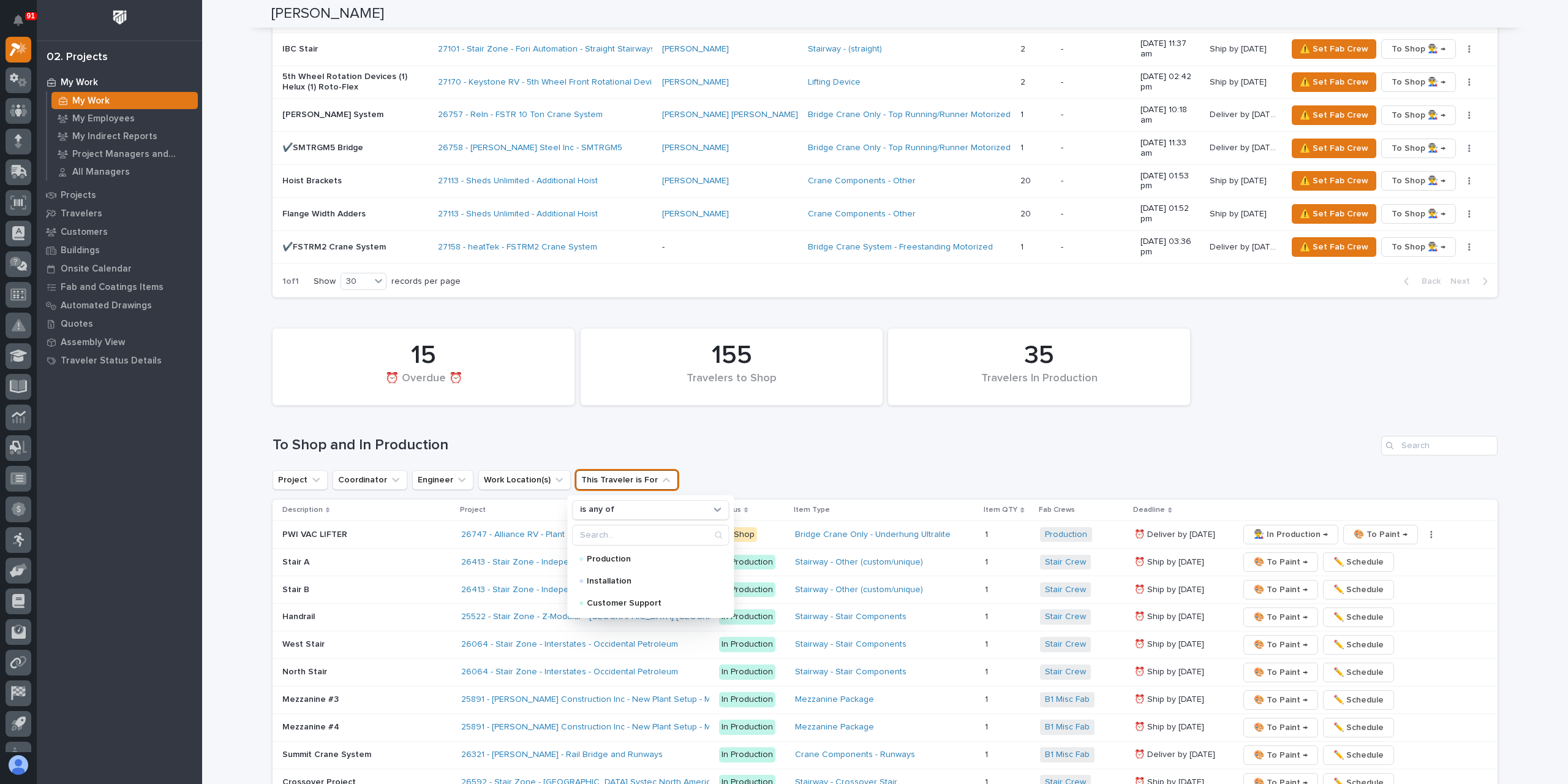
click at [615, 470] on button "This Traveler is For" at bounding box center [627, 480] width 102 height 20
click at [497, 470] on button "Work Location(s)" at bounding box center [524, 480] width 92 height 20
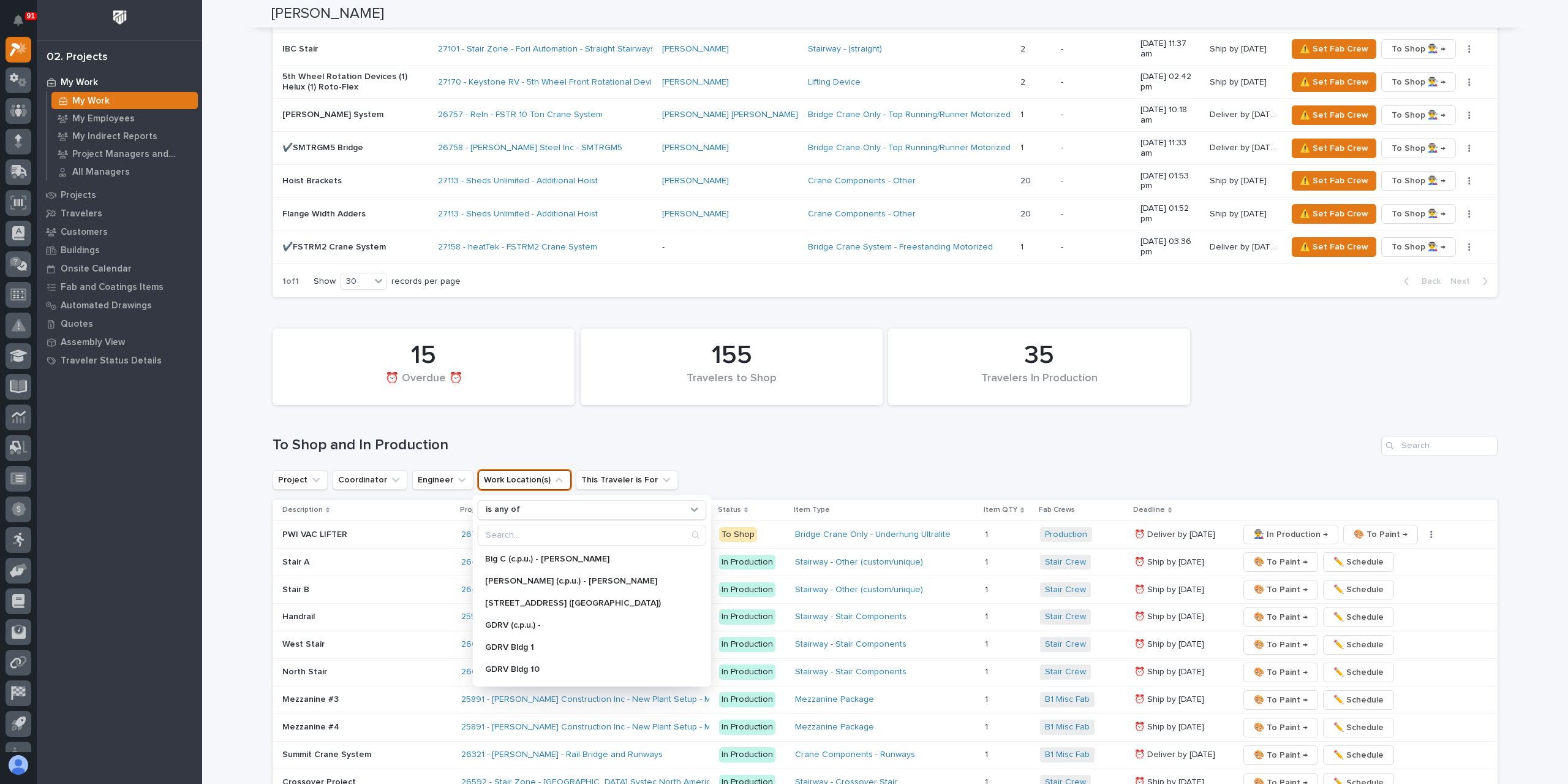
click at [497, 470] on button "Work Location(s)" at bounding box center [524, 480] width 92 height 20
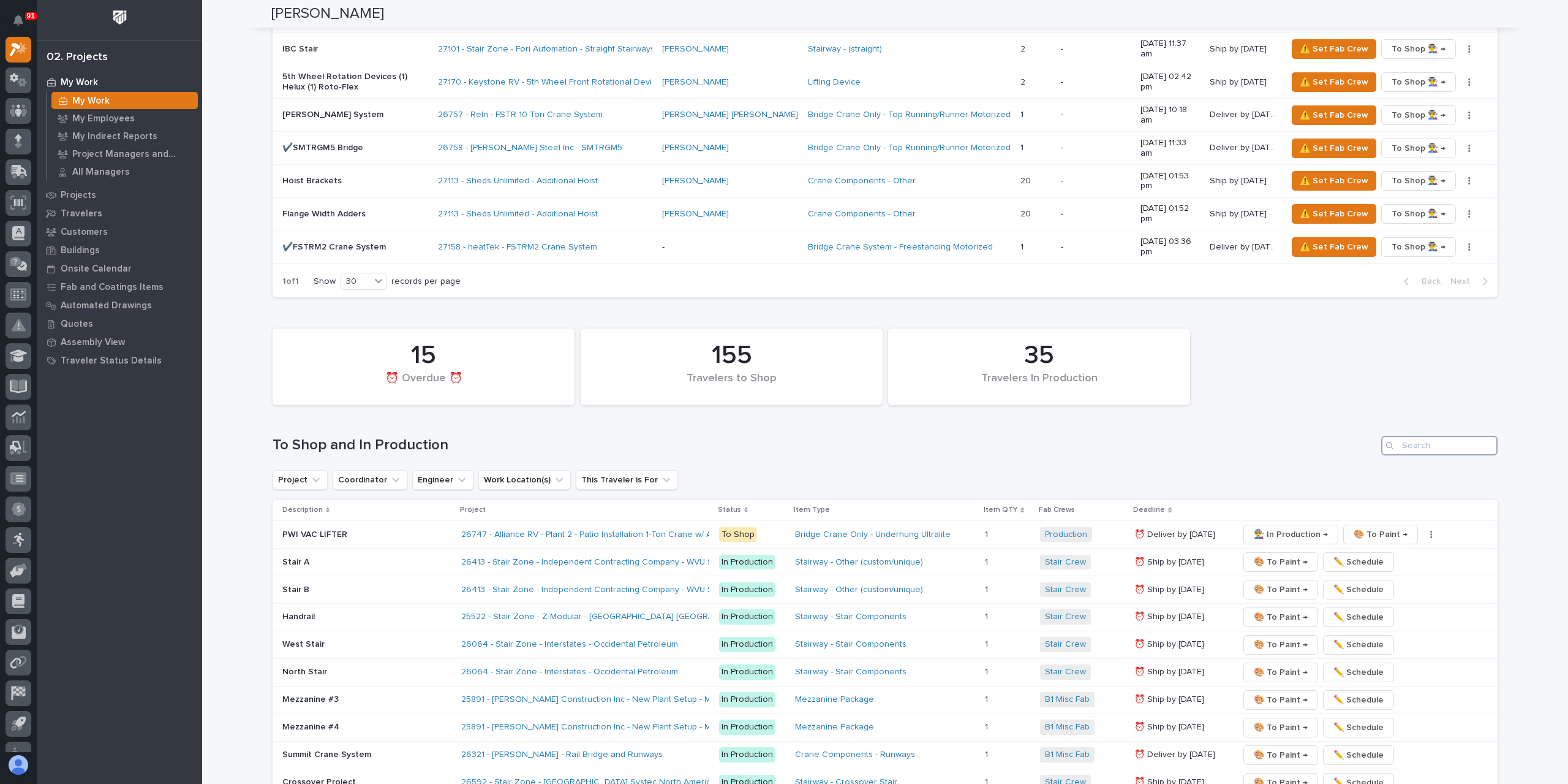
click at [1413, 436] on input "Search" at bounding box center [1439, 446] width 117 height 20
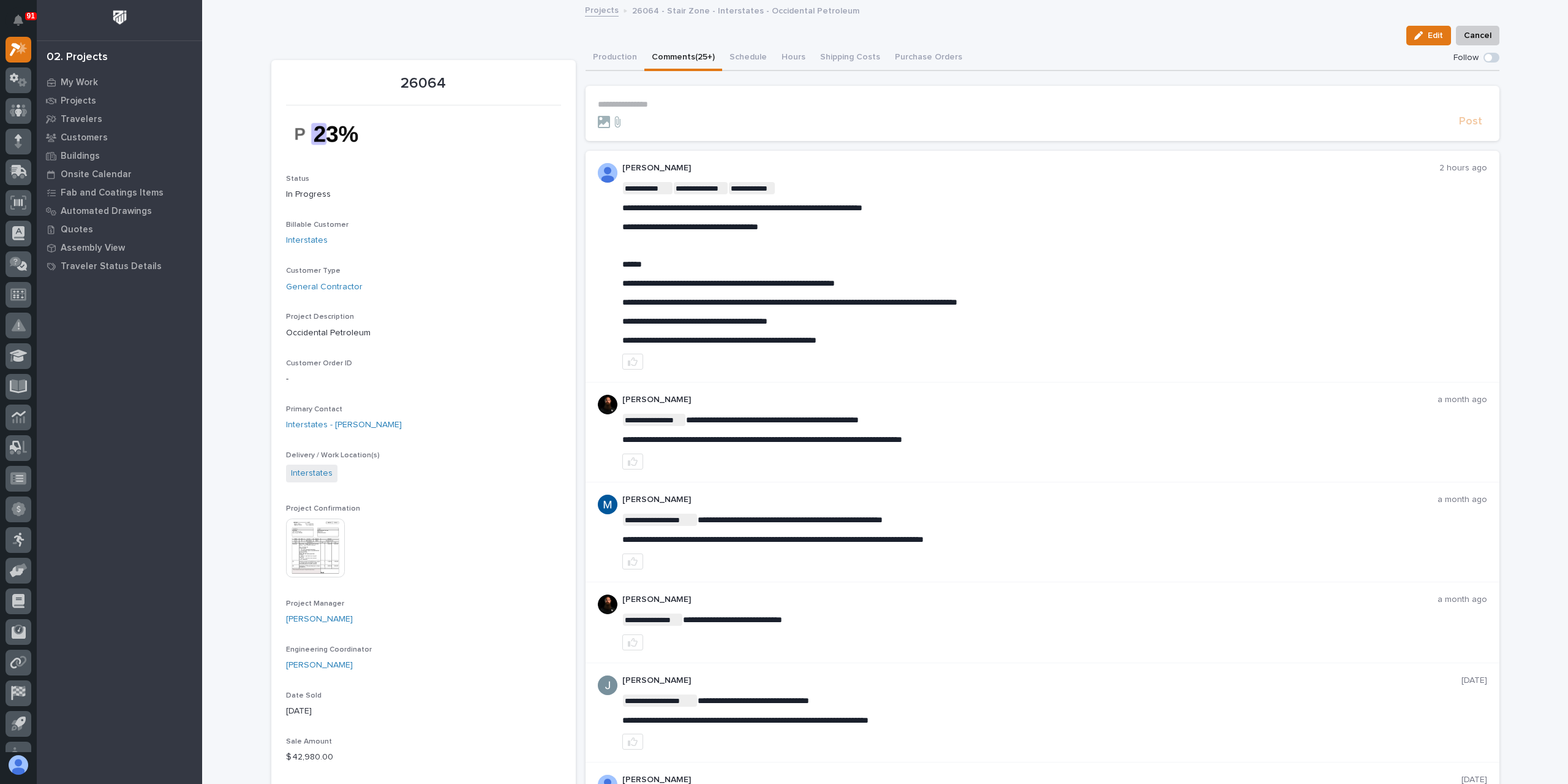
click at [660, 104] on p "**********" at bounding box center [1042, 104] width 890 height 11
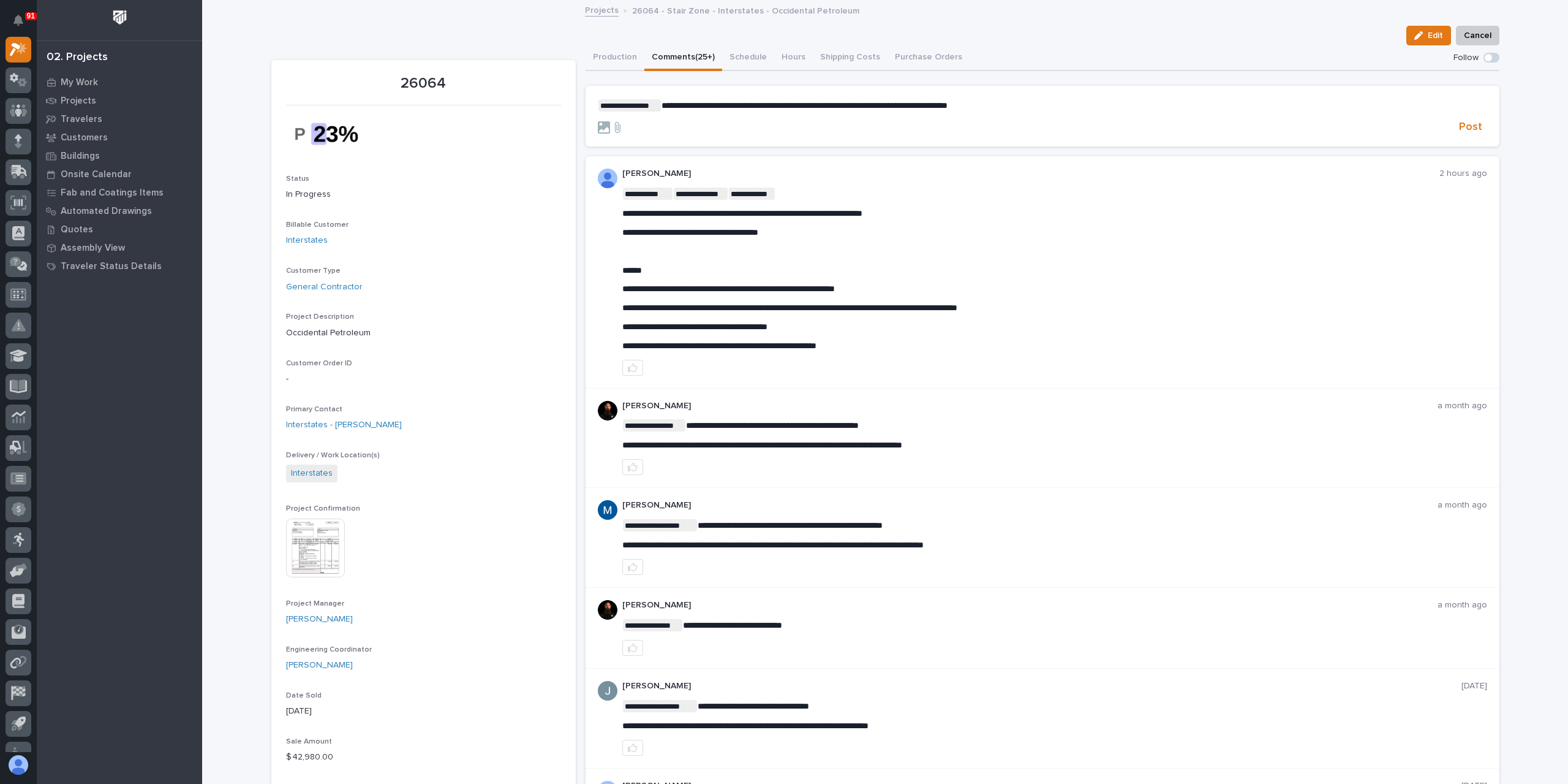
drag, startPoint x: 961, startPoint y: 95, endPoint x: 961, endPoint y: 102, distance: 7.0
click at [1015, 101] on p "**********" at bounding box center [1042, 105] width 890 height 12
click at [1466, 132] on span "Post" at bounding box center [1470, 127] width 23 height 14
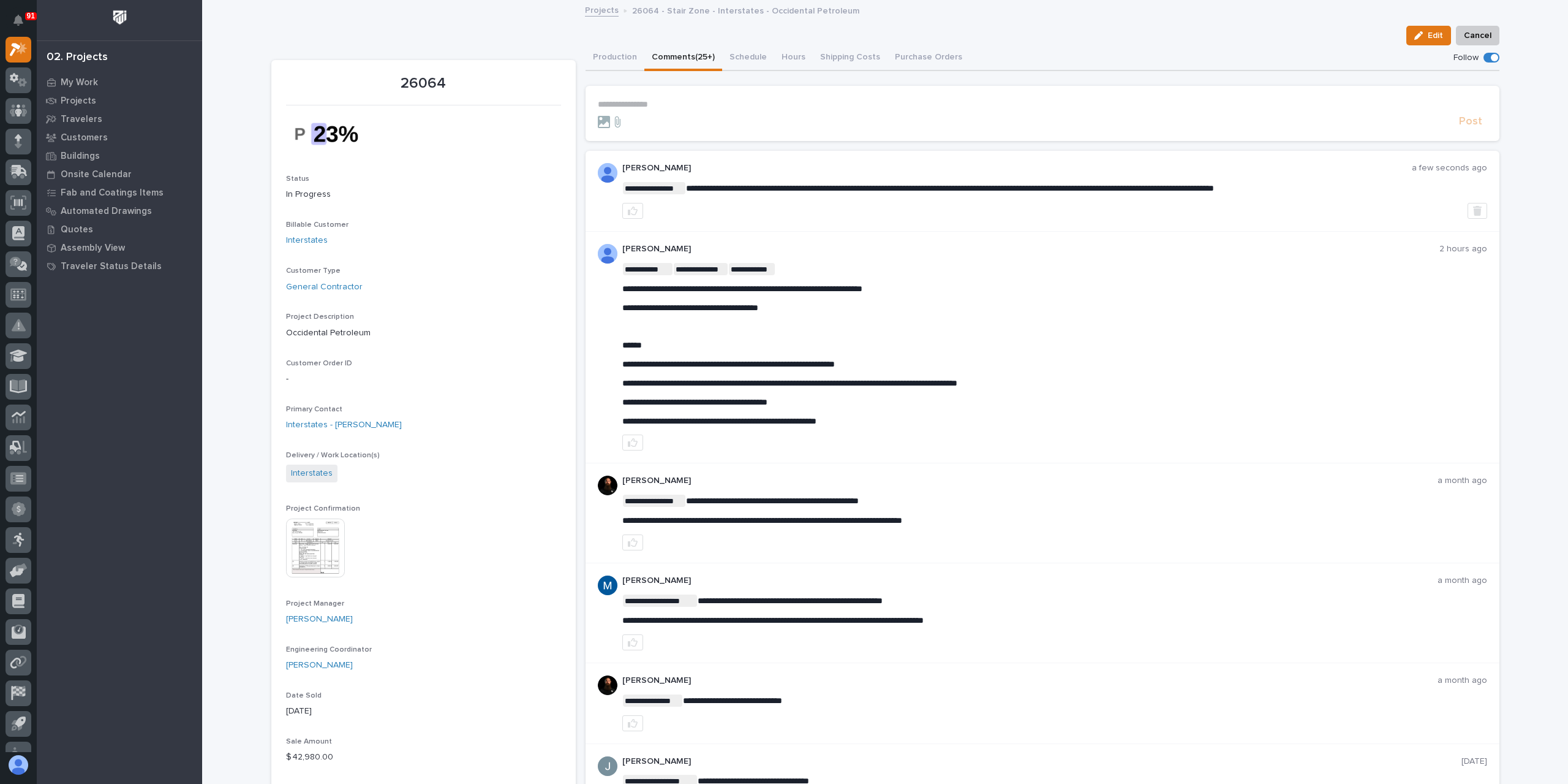
click at [594, 6] on link "Projects" at bounding box center [601, 9] width 33 height 14
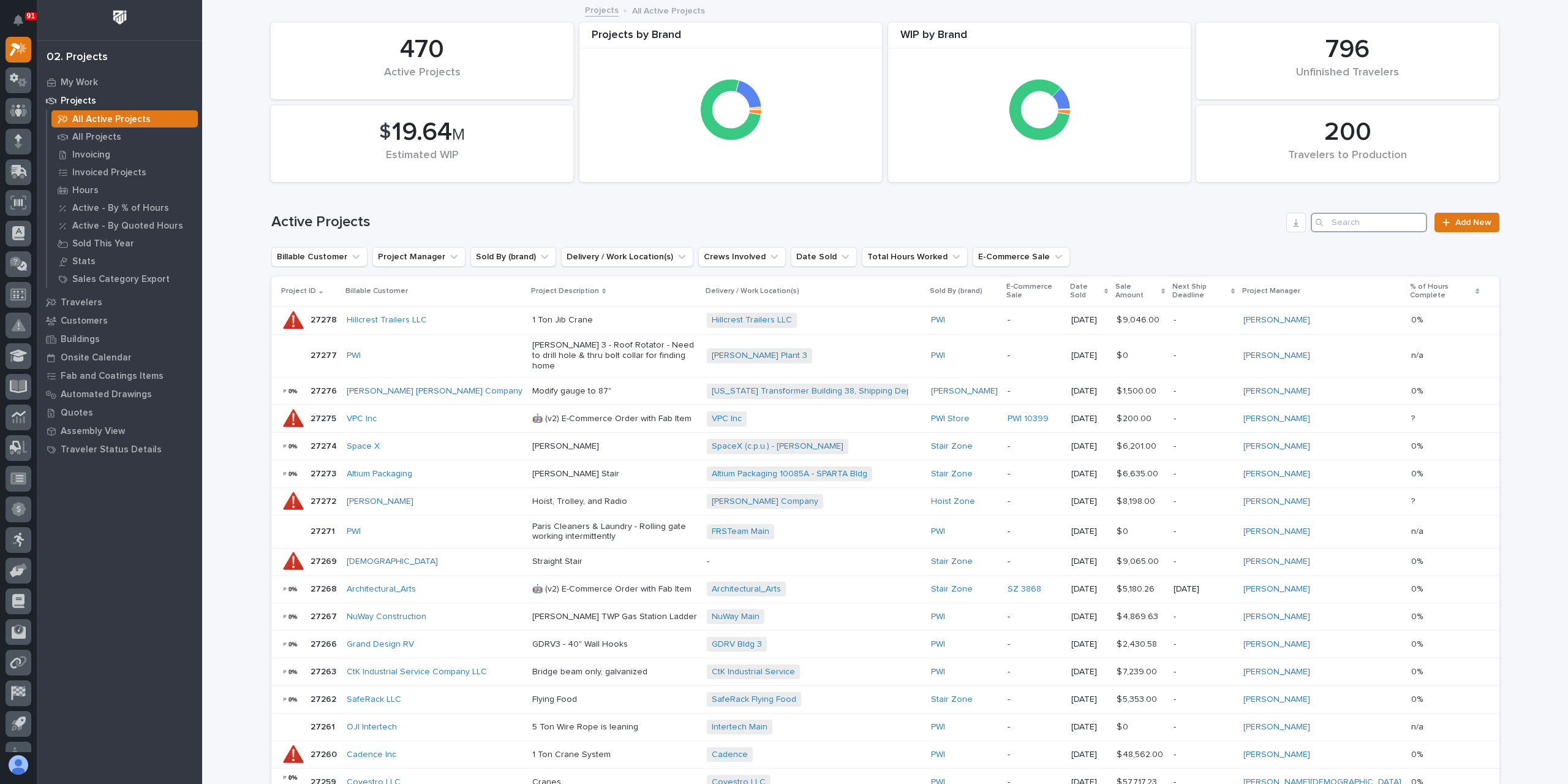
click at [1403, 225] on input "Search" at bounding box center [1369, 222] width 117 height 20
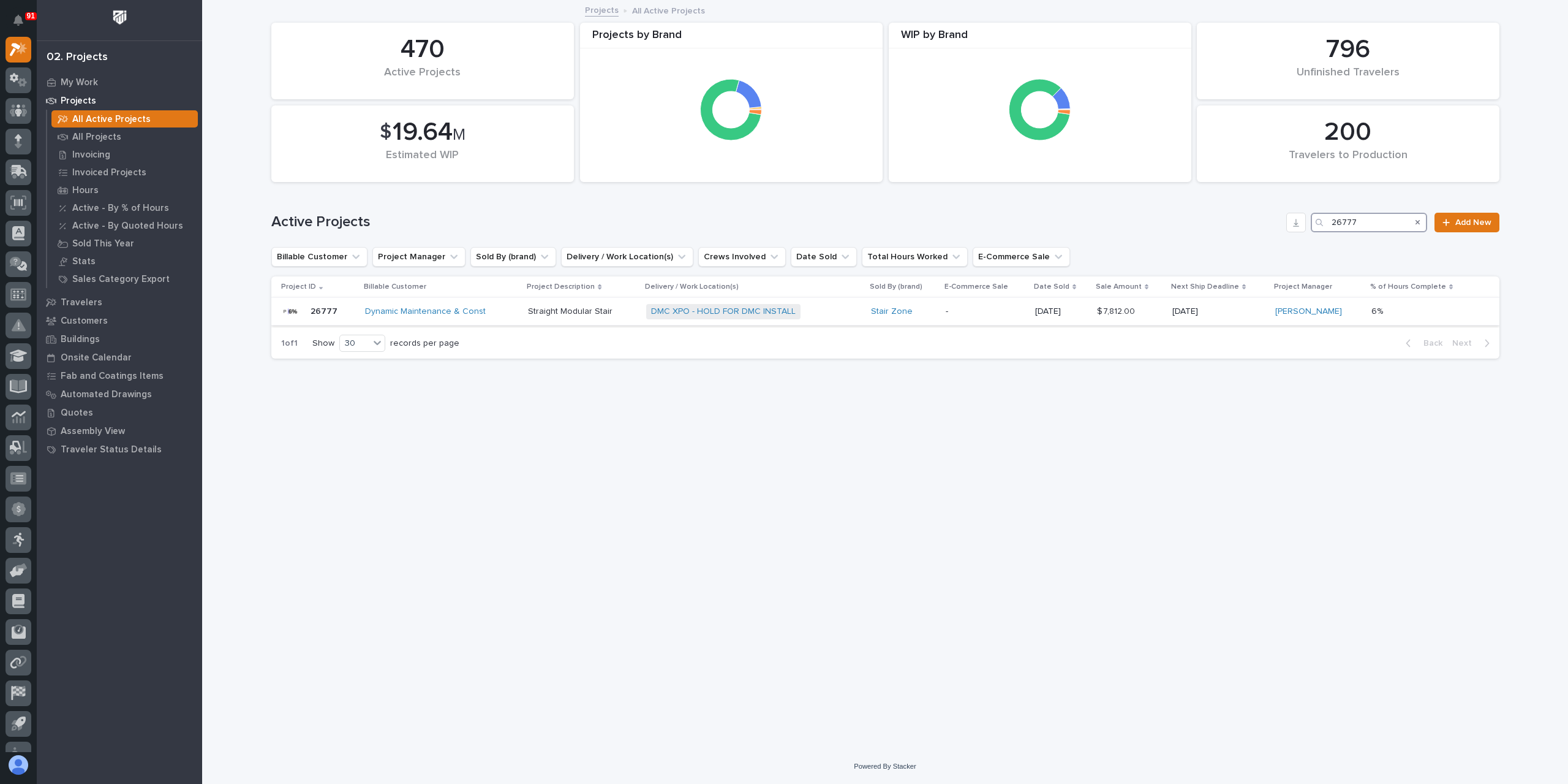
type input "26777"
click at [579, 312] on p "Straight Modular Stair" at bounding box center [582, 311] width 109 height 11
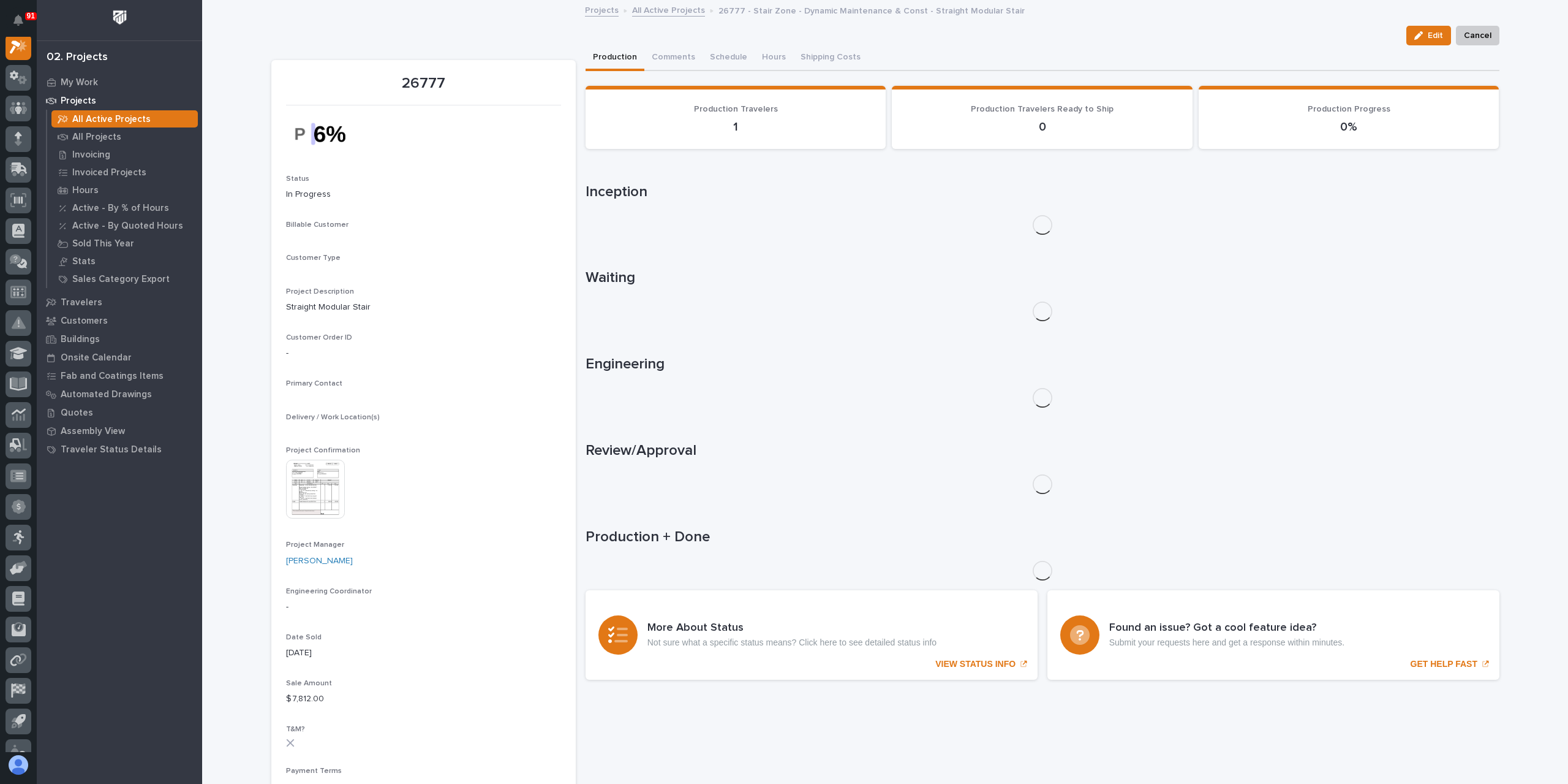
scroll to position [31, 0]
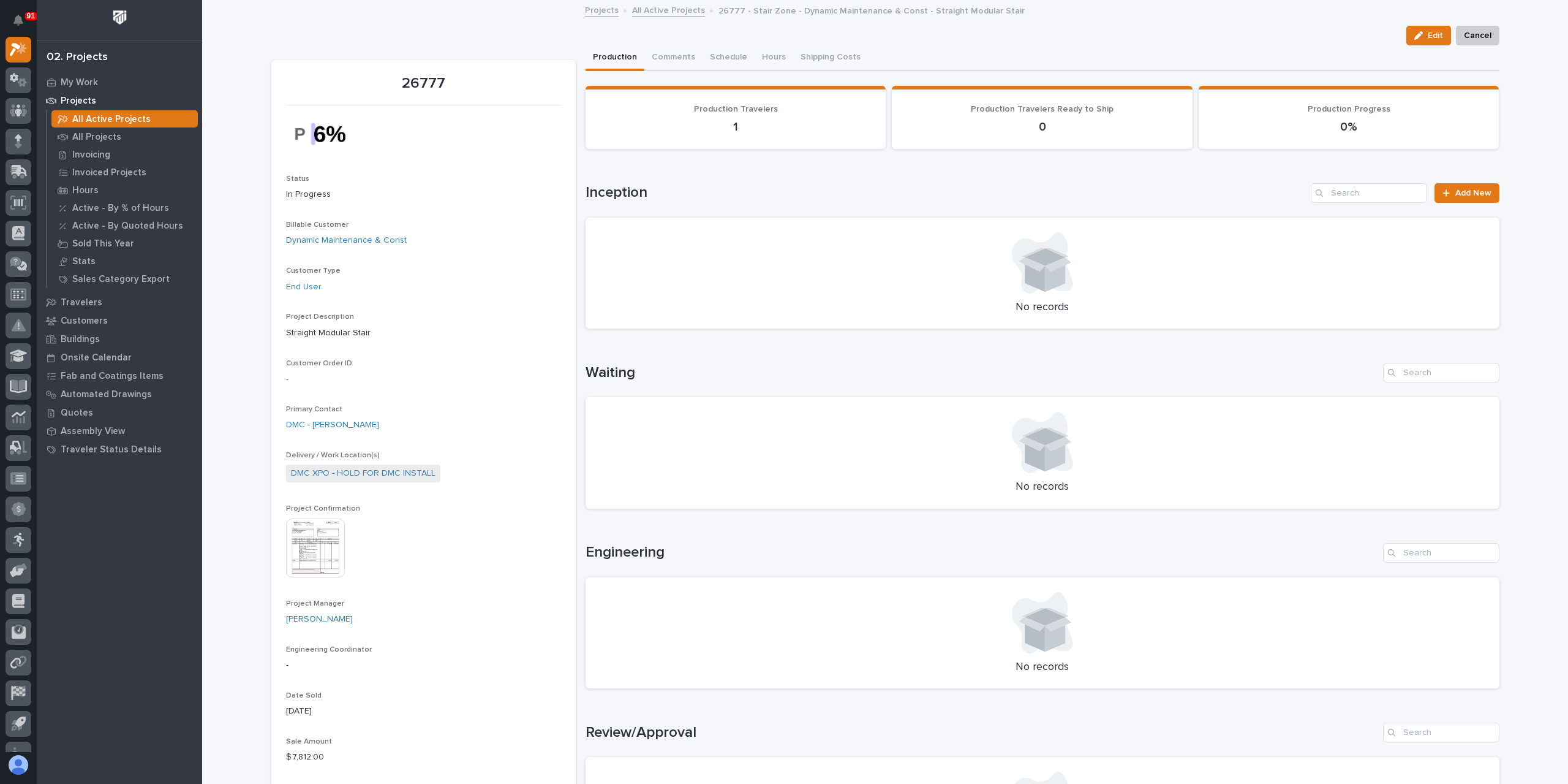
click at [646, 16] on link "All Active Projects" at bounding box center [669, 9] width 73 height 14
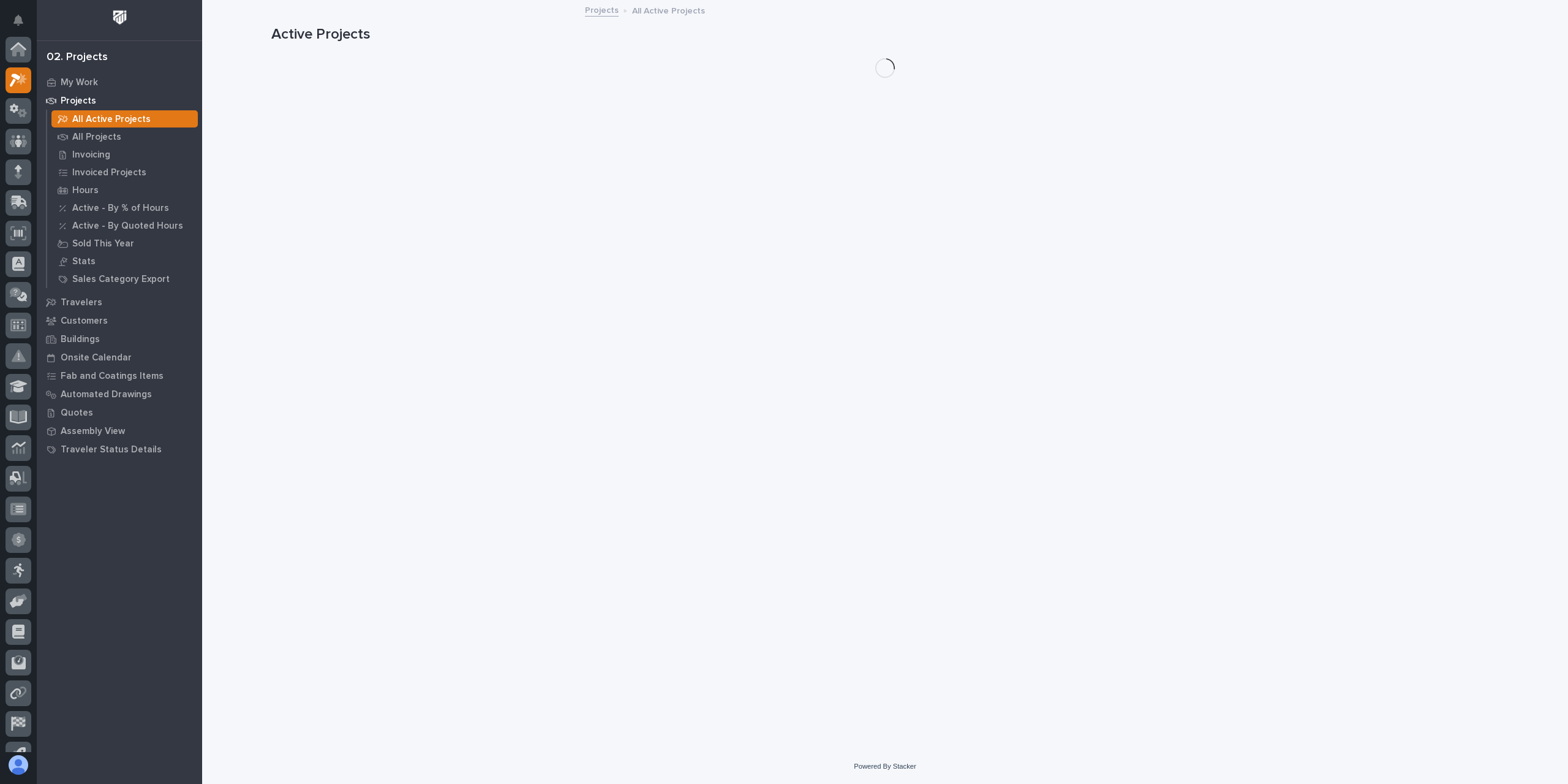
scroll to position [33, 0]
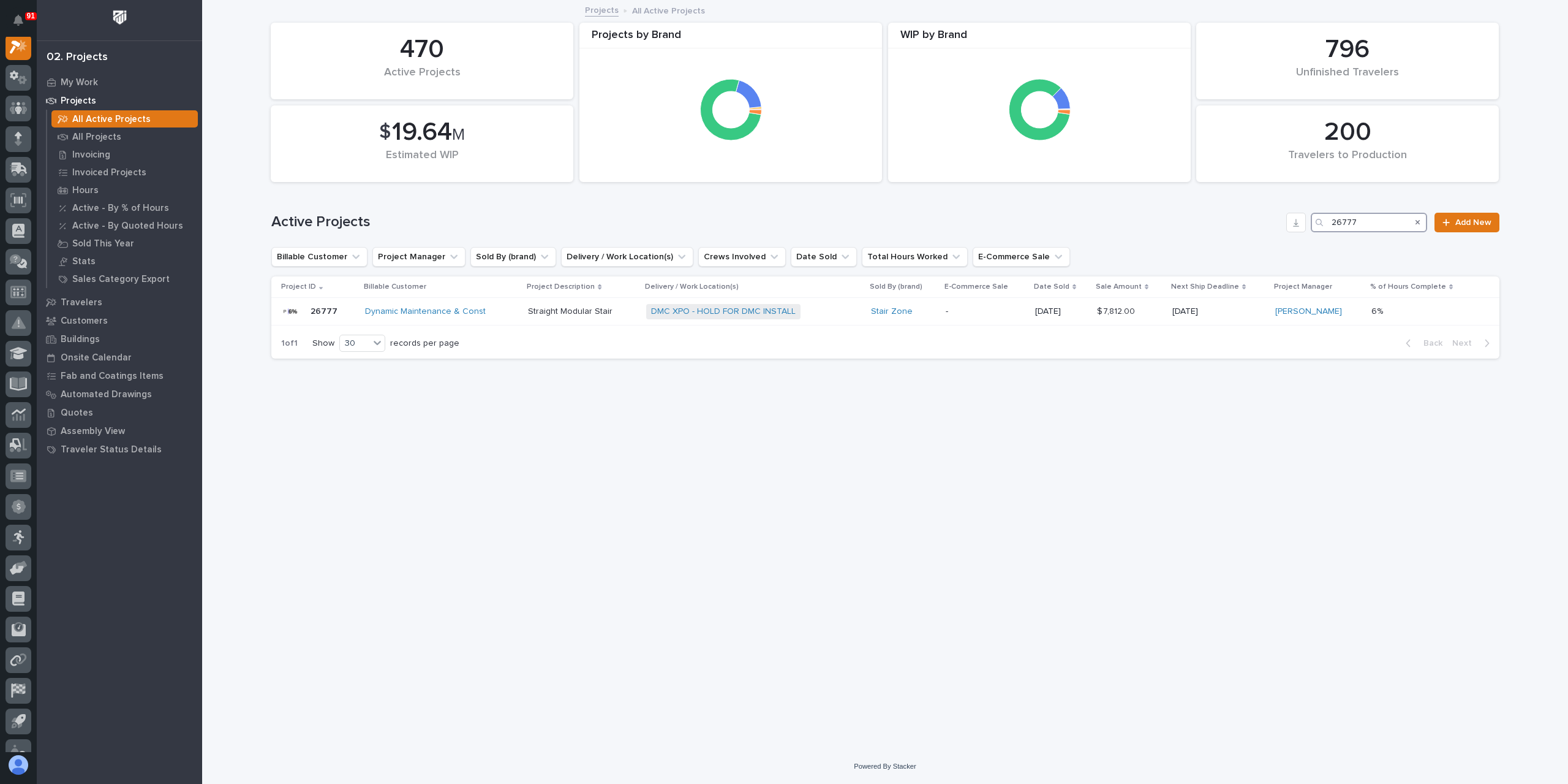
drag, startPoint x: 1374, startPoint y: 221, endPoint x: 1277, endPoint y: 228, distance: 97.3
click at [1277, 228] on div "Active Projects 26777 Add New" at bounding box center [885, 222] width 1228 height 20
type input "26719"
click at [573, 309] on p "400 Barton Street" at bounding box center [626, 311] width 190 height 11
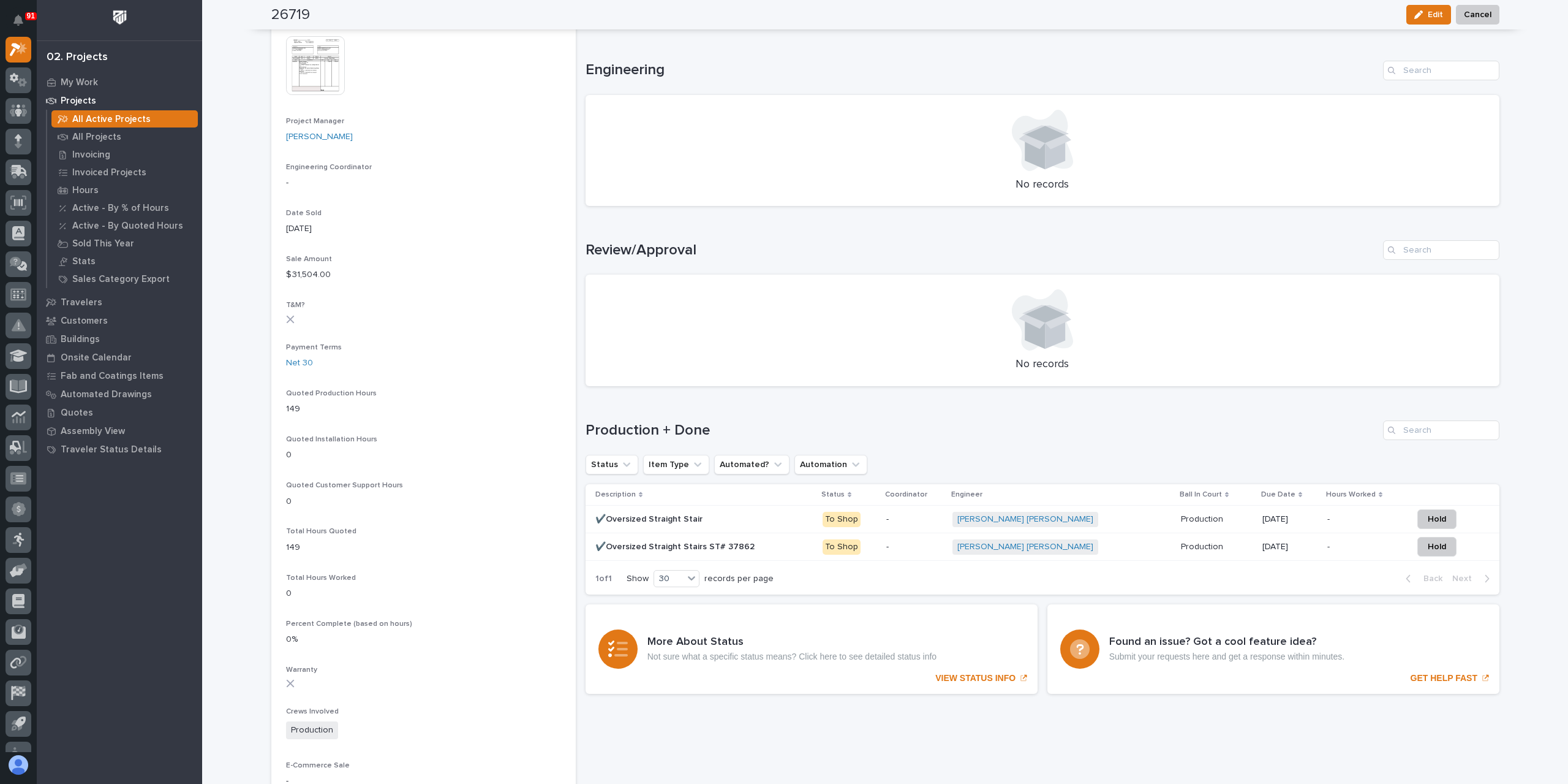
scroll to position [490, 0]
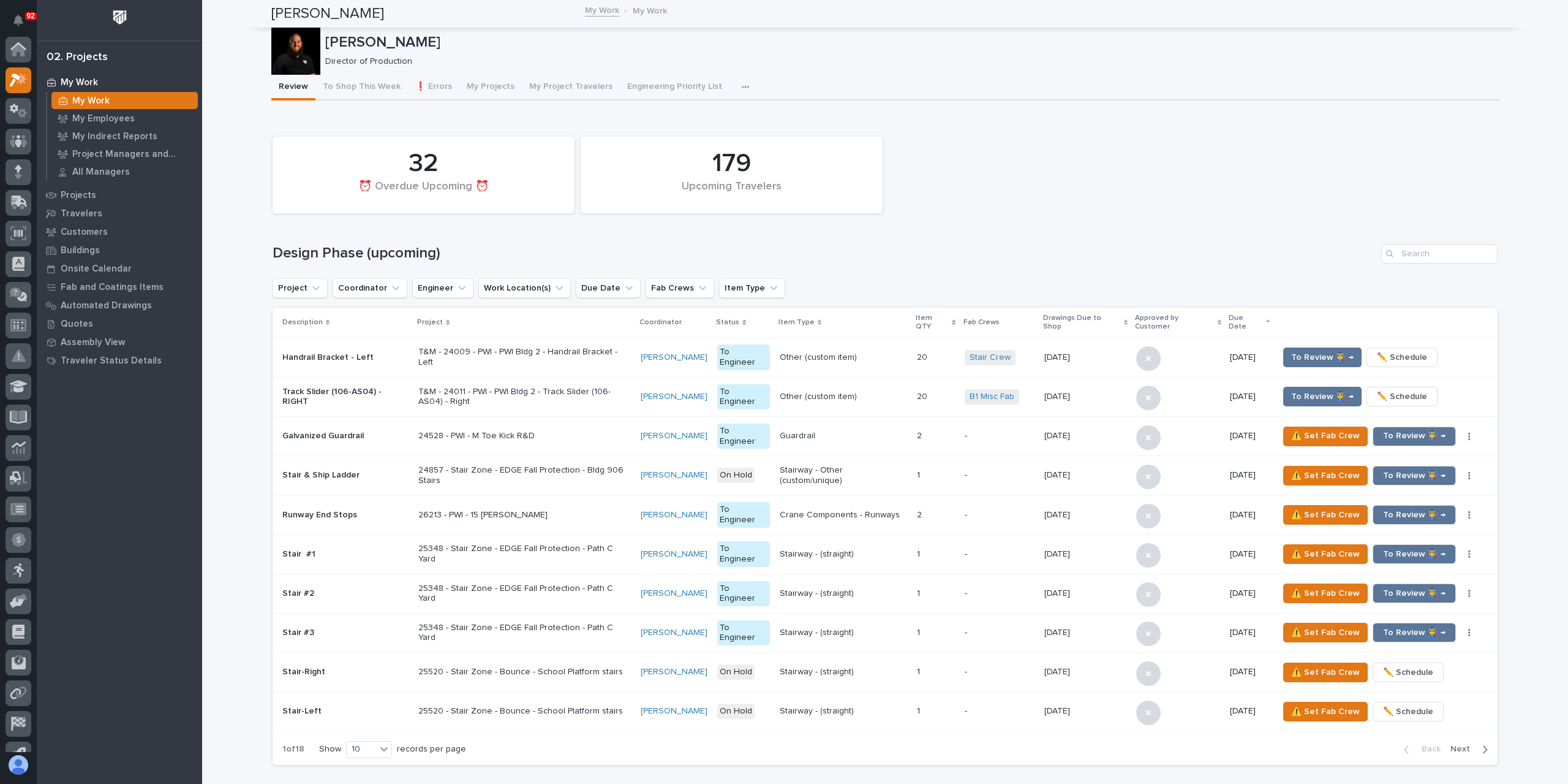
scroll to position [31, 0]
